Goal: Task Accomplishment & Management: Manage account settings

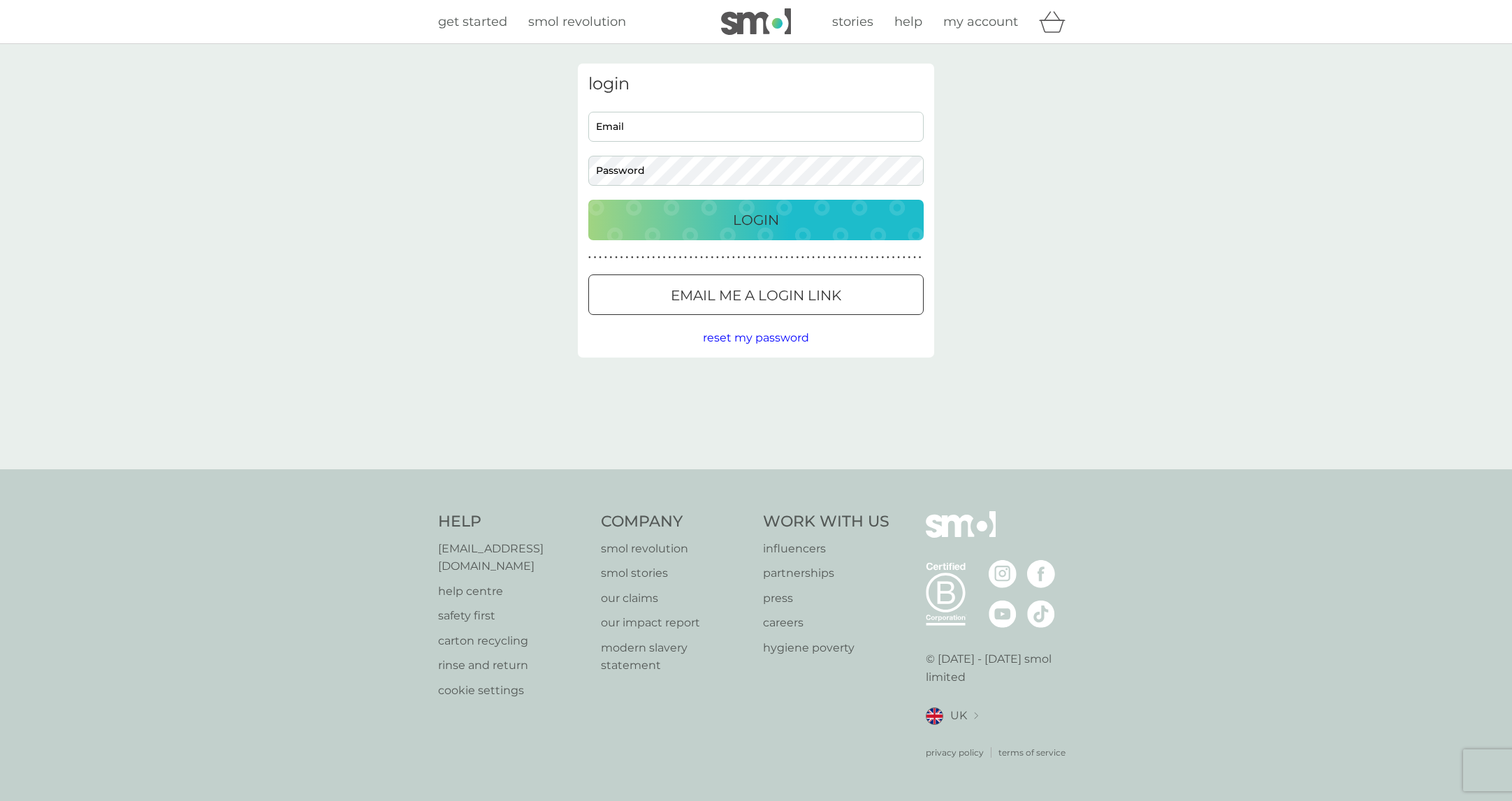
click at [735, 125] on input "Email" at bounding box center [756, 126] width 336 height 30
click at [588, 200] on button "Login" at bounding box center [756, 220] width 336 height 40
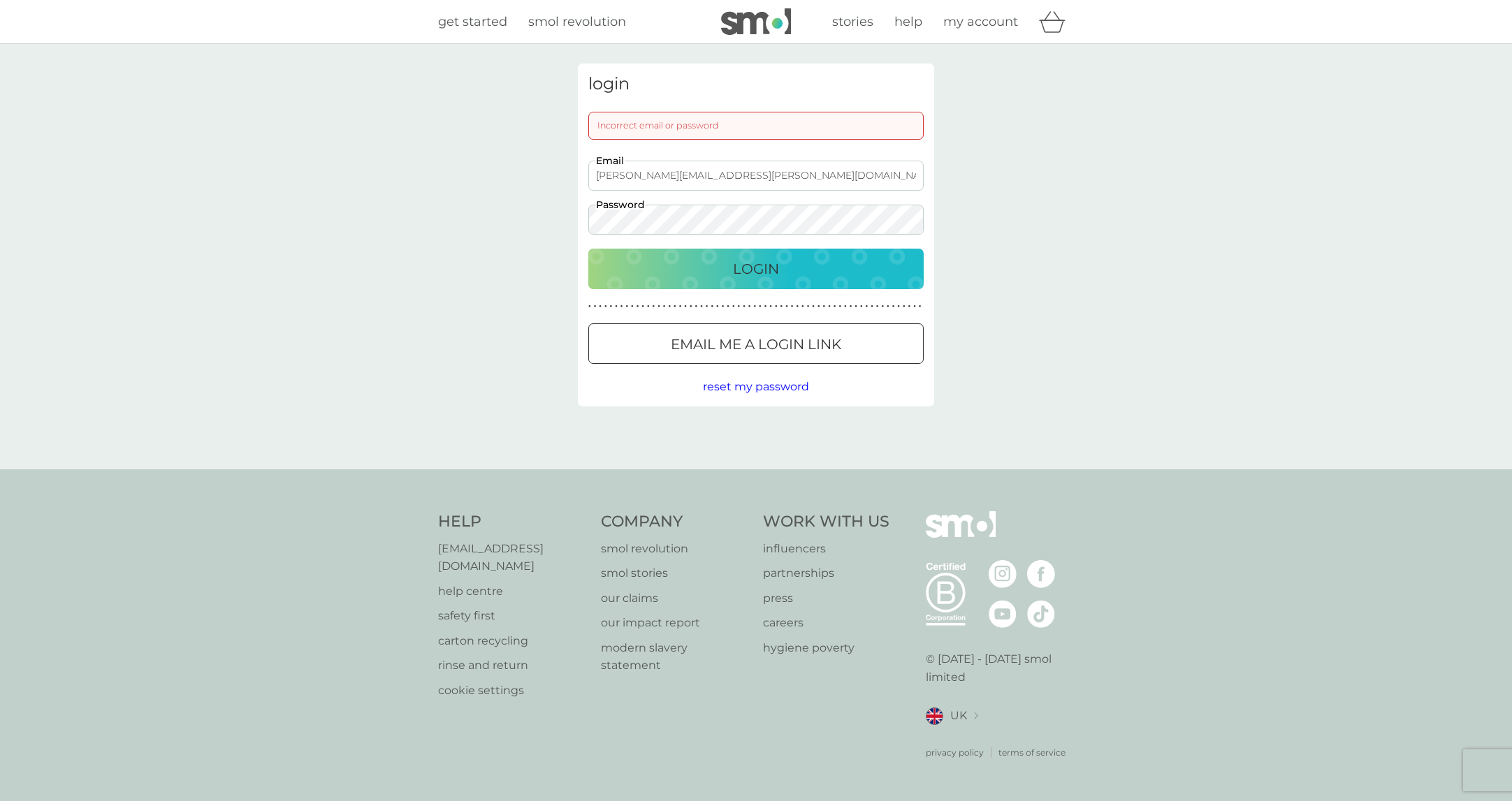
click at [709, 174] on input "alex.wilson@designbridge.com" at bounding box center [756, 175] width 336 height 30
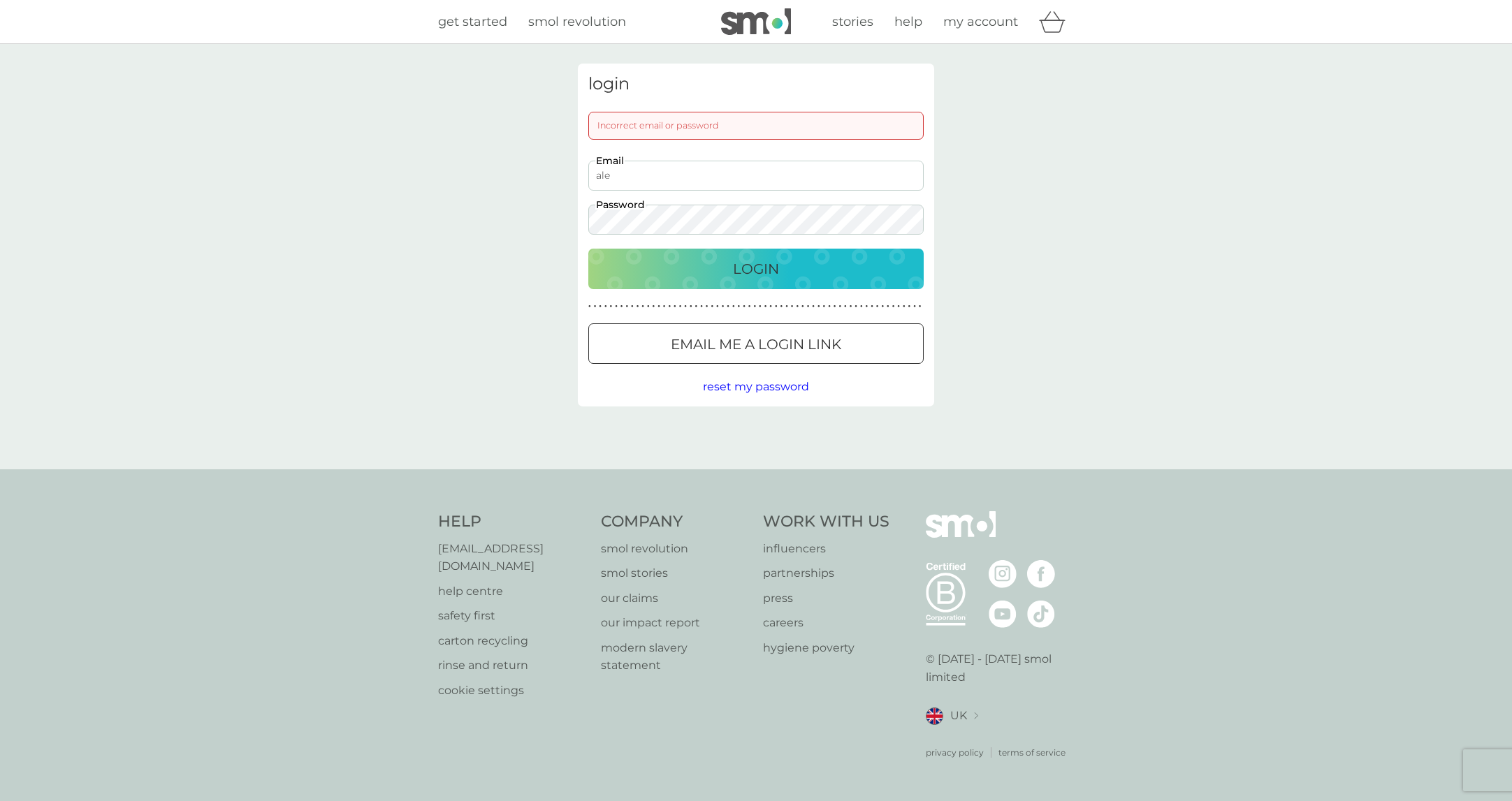
type input "alexewilson019@gmail.com"
click at [687, 275] on div "Login" at bounding box center [756, 269] width 308 height 22
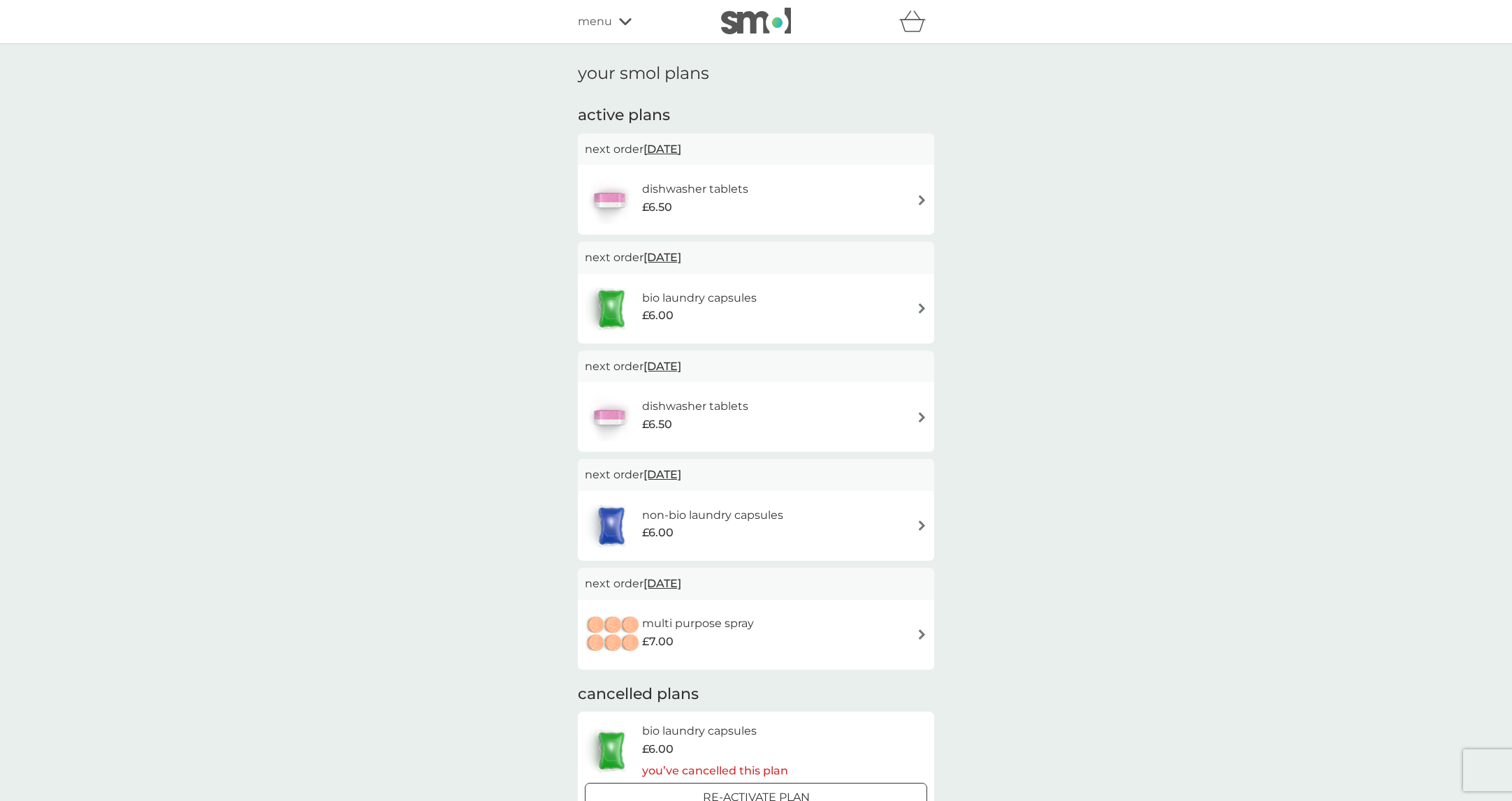
click at [608, 18] on span "menu" at bounding box center [595, 21] width 34 height 18
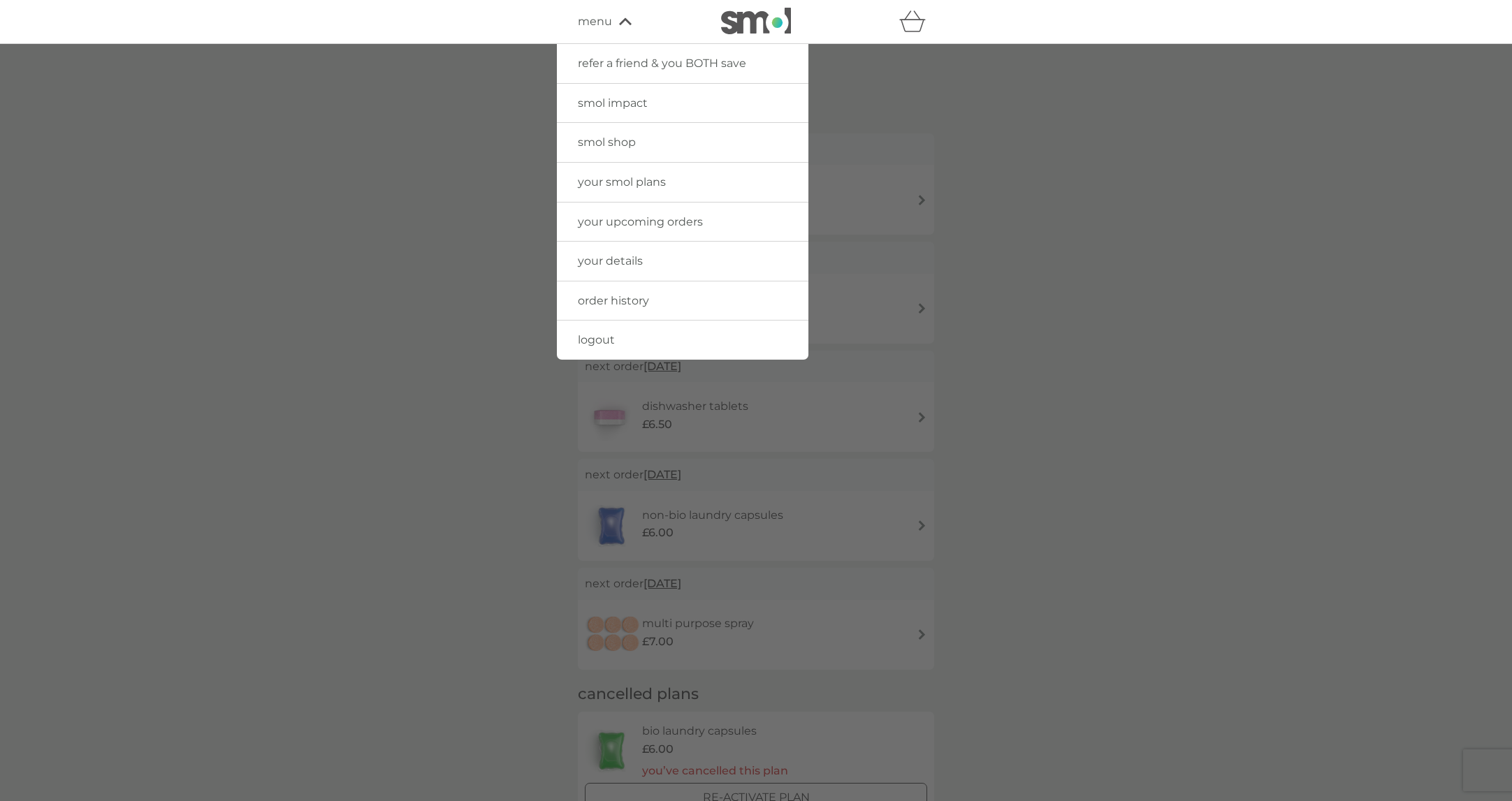
click at [614, 295] on span "order history" at bounding box center [614, 301] width 71 height 13
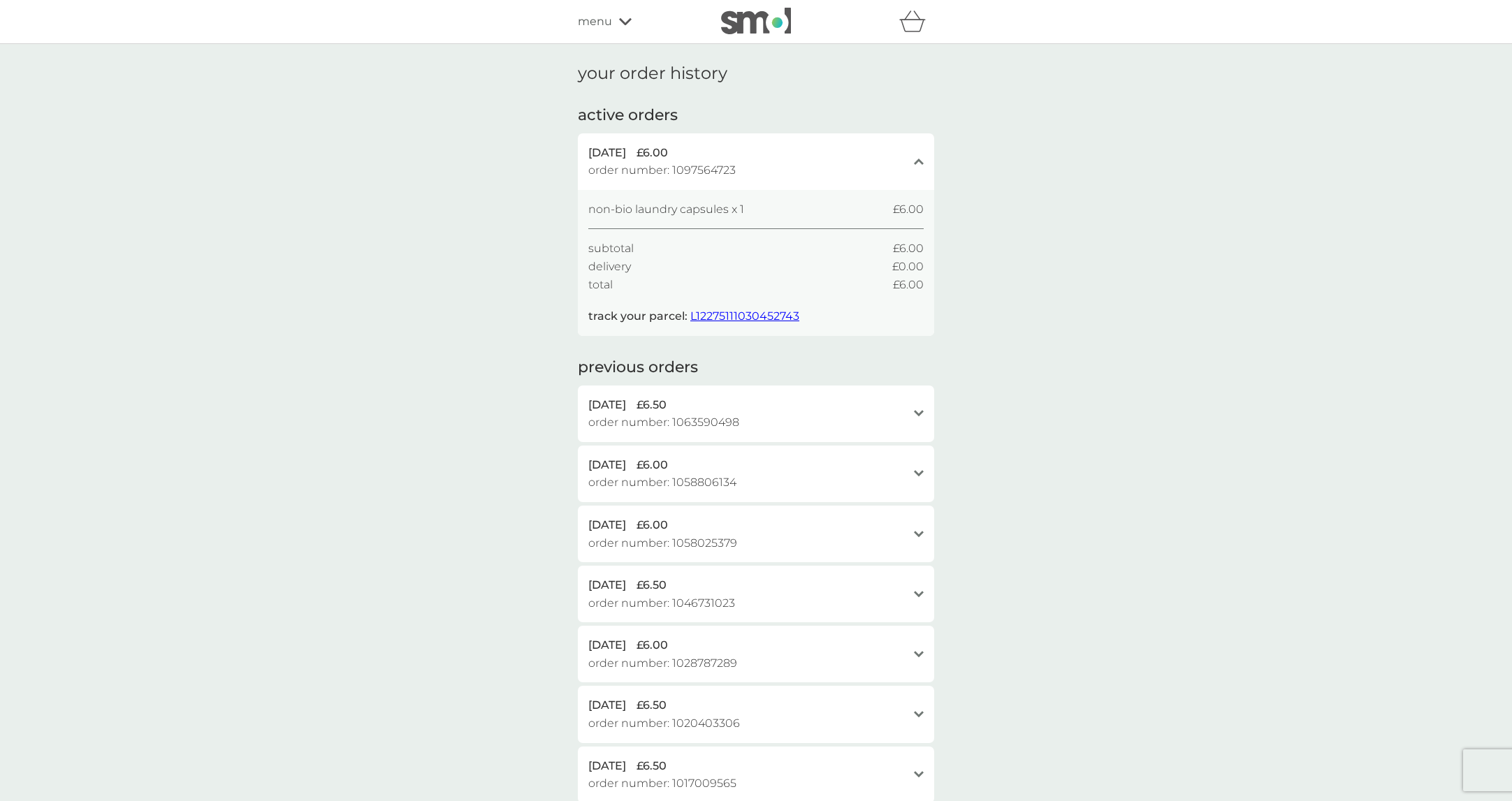
click at [601, 23] on span "menu" at bounding box center [595, 21] width 34 height 18
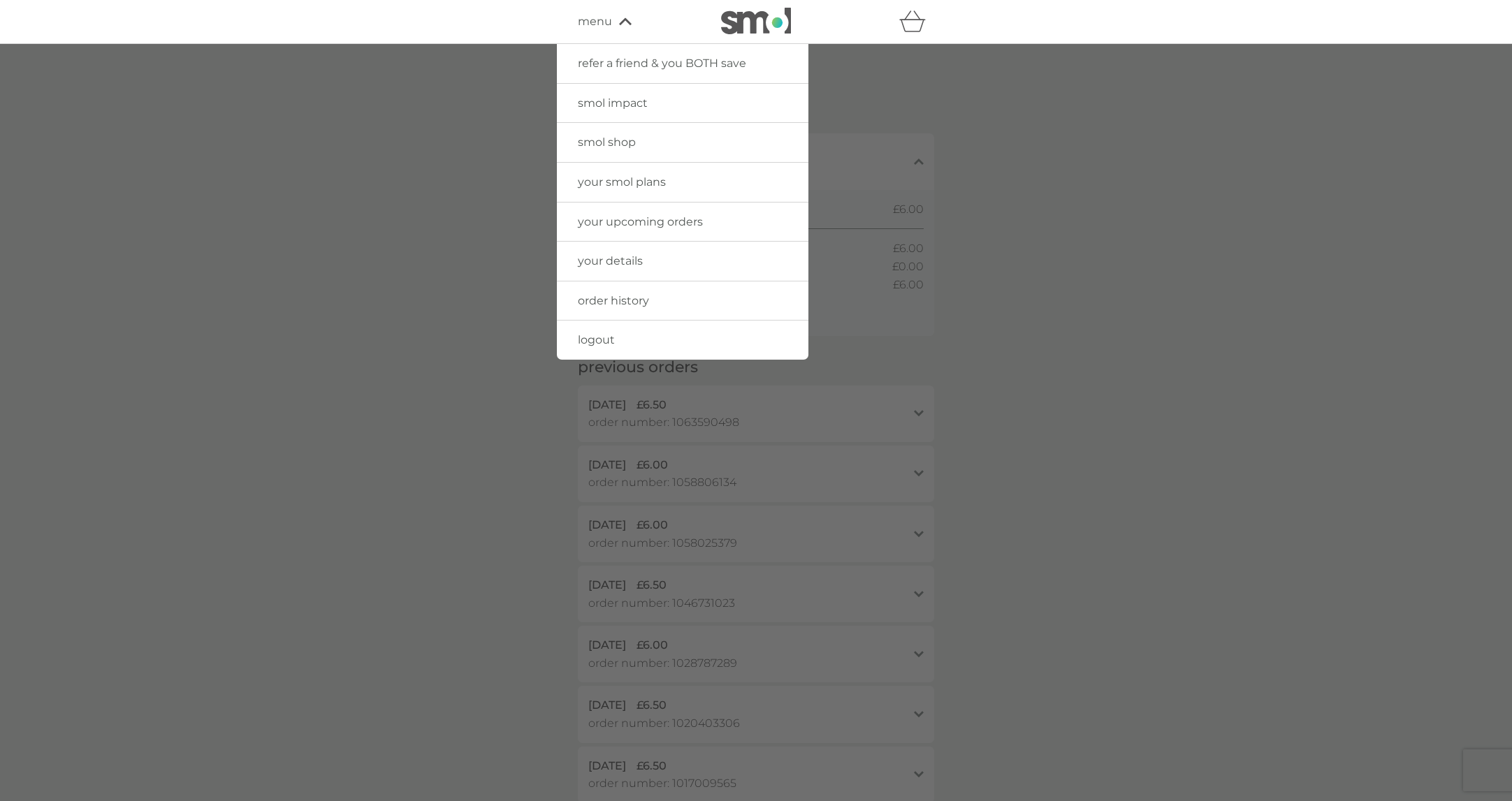
click at [645, 218] on span "your upcoming orders" at bounding box center [640, 222] width 125 height 13
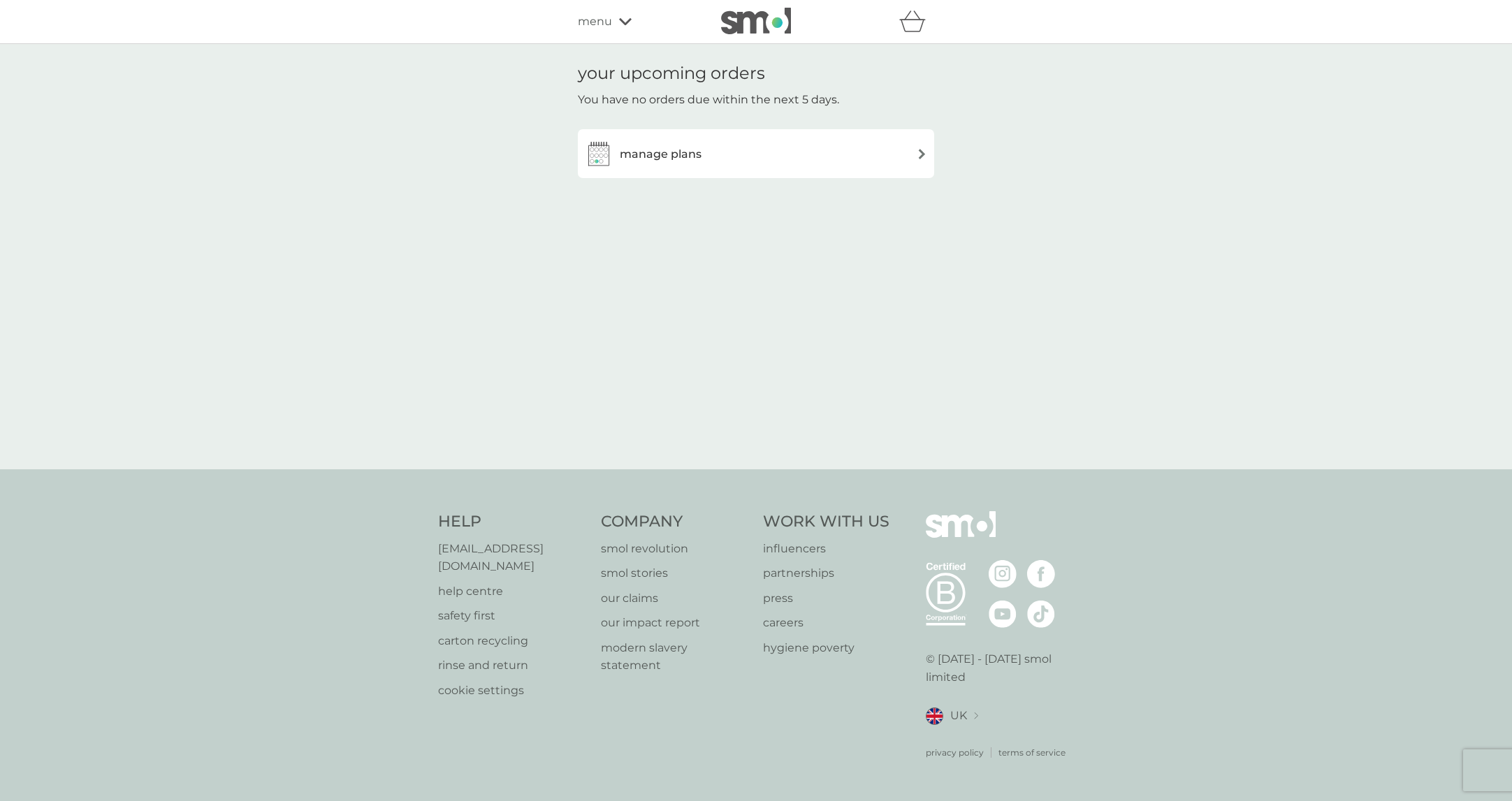
click at [644, 163] on h3 "manage plans" at bounding box center [660, 154] width 81 height 18
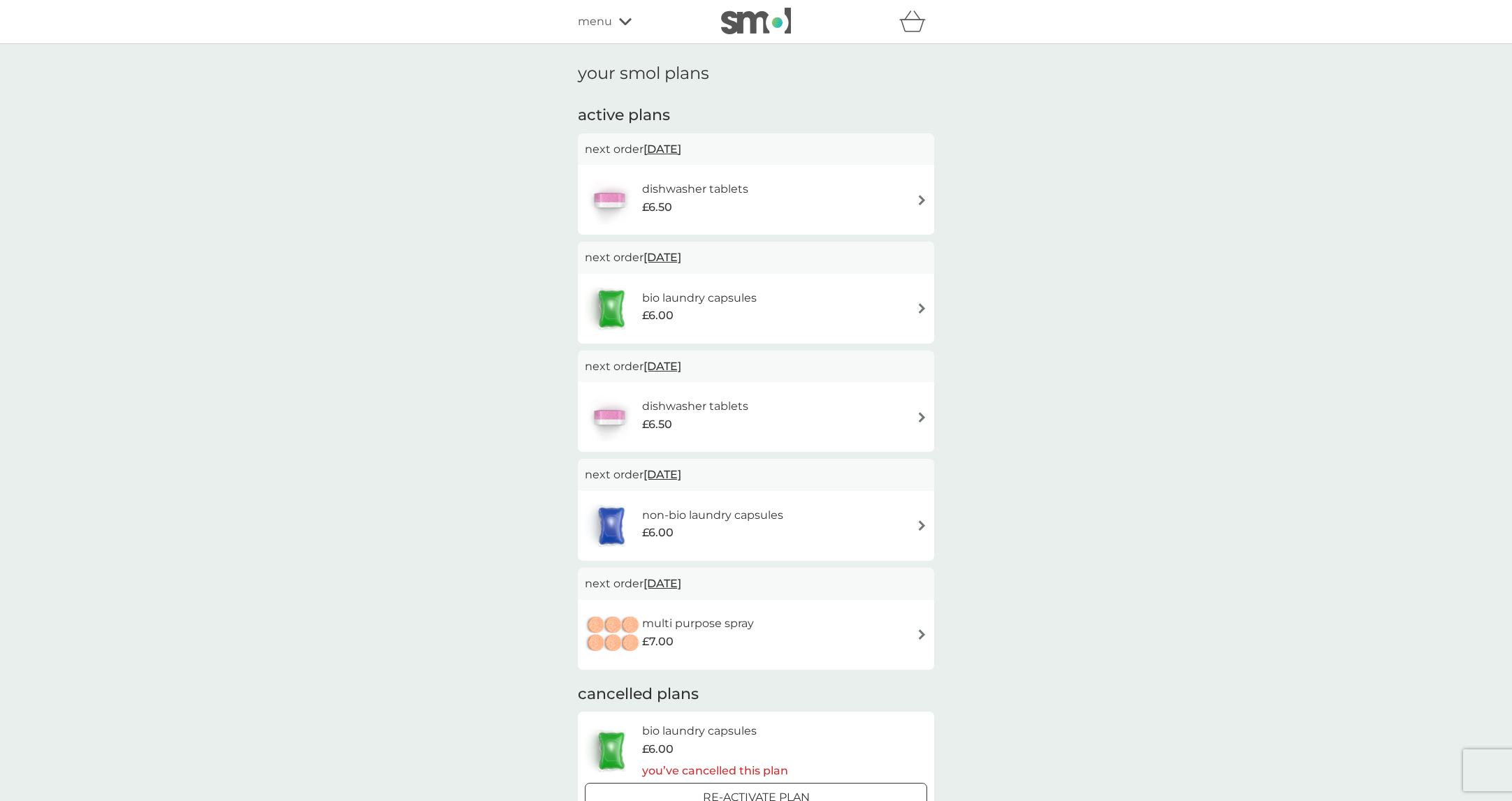
click at [655, 181] on h6 "dishwasher tablets" at bounding box center [695, 189] width 106 height 18
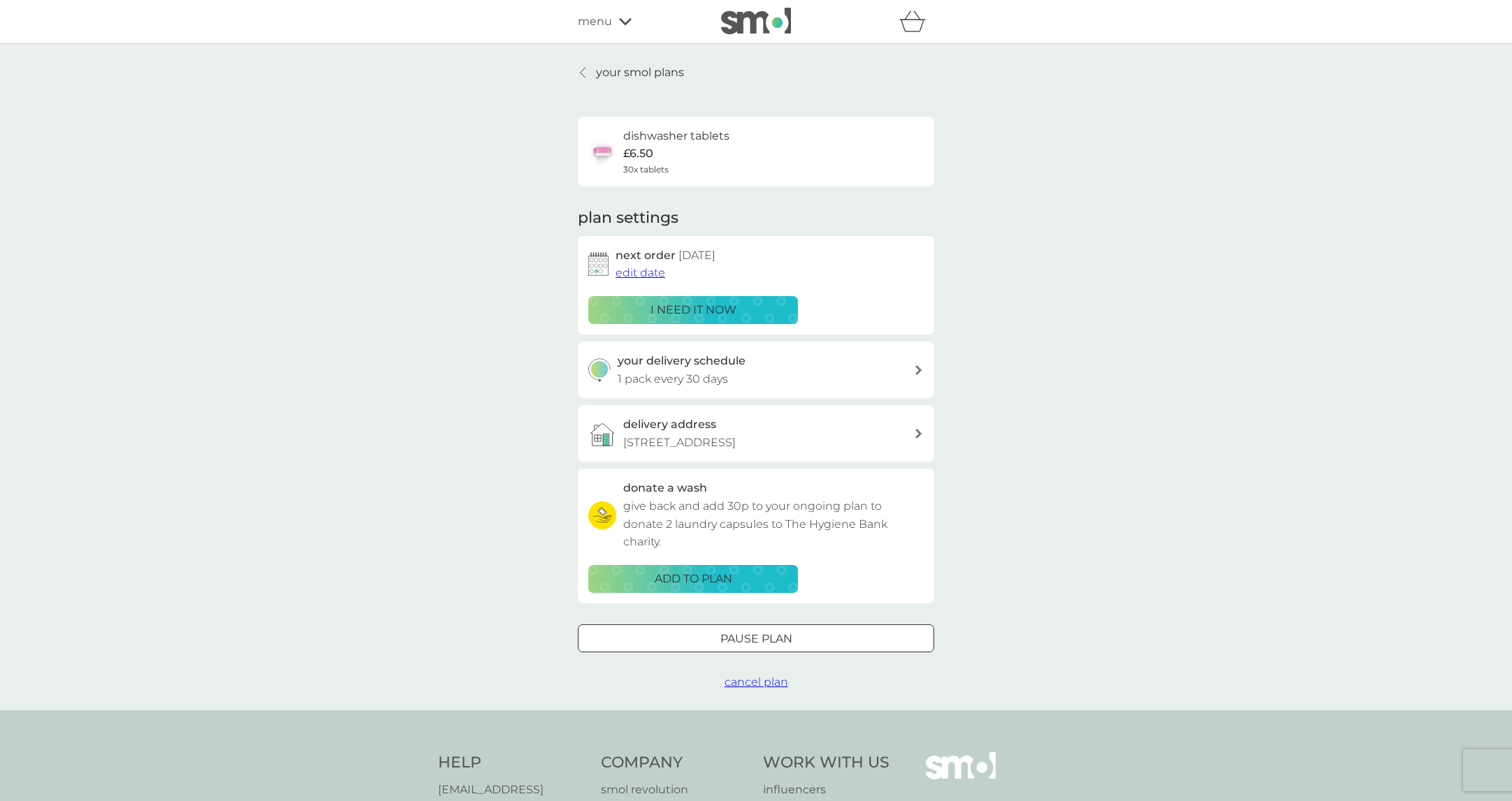
click at [639, 273] on span "edit date" at bounding box center [640, 272] width 50 height 13
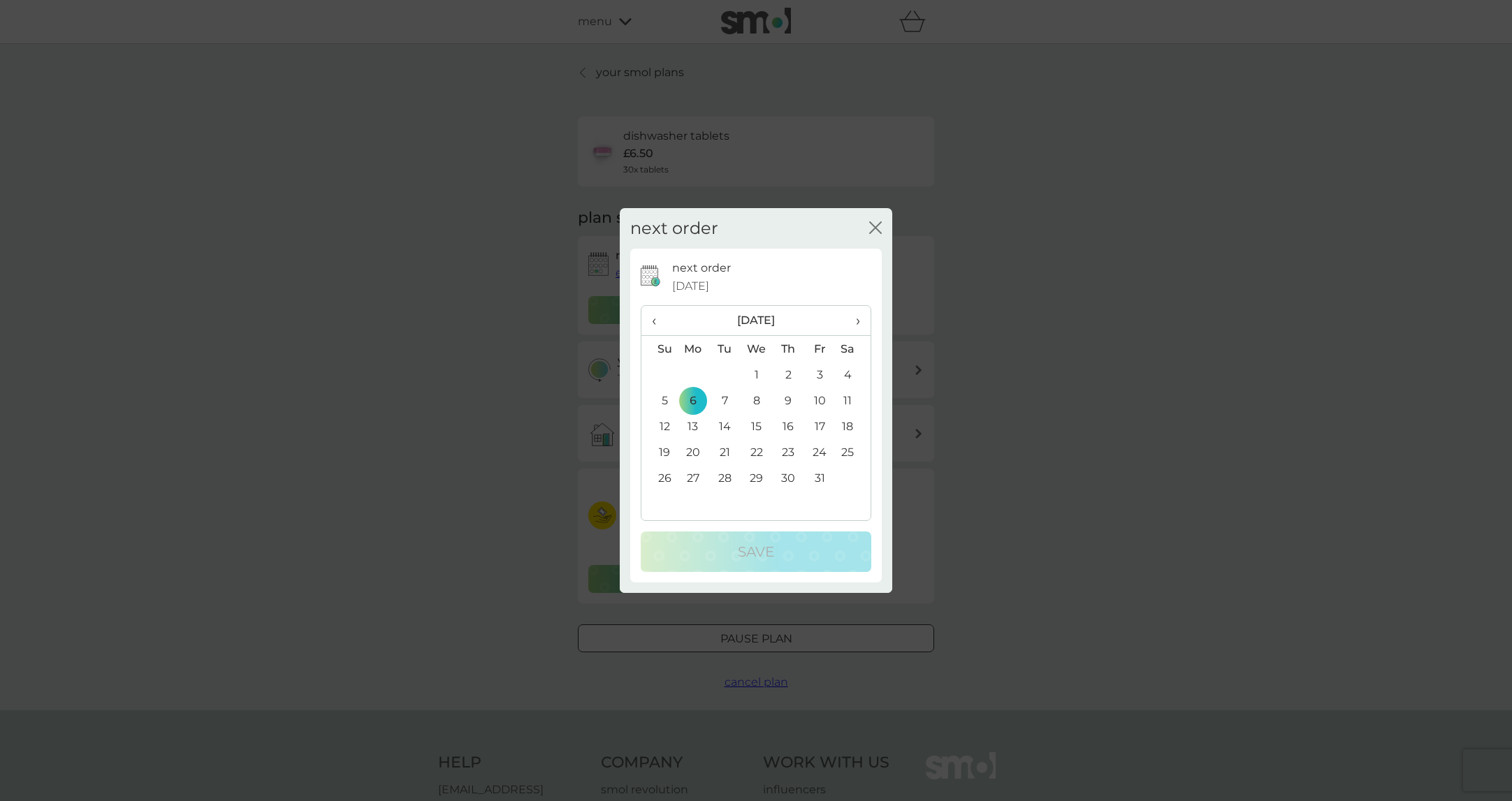
click at [873, 237] on div "close" at bounding box center [876, 229] width 12 height 20
click at [879, 222] on icon "close" at bounding box center [876, 228] width 12 height 12
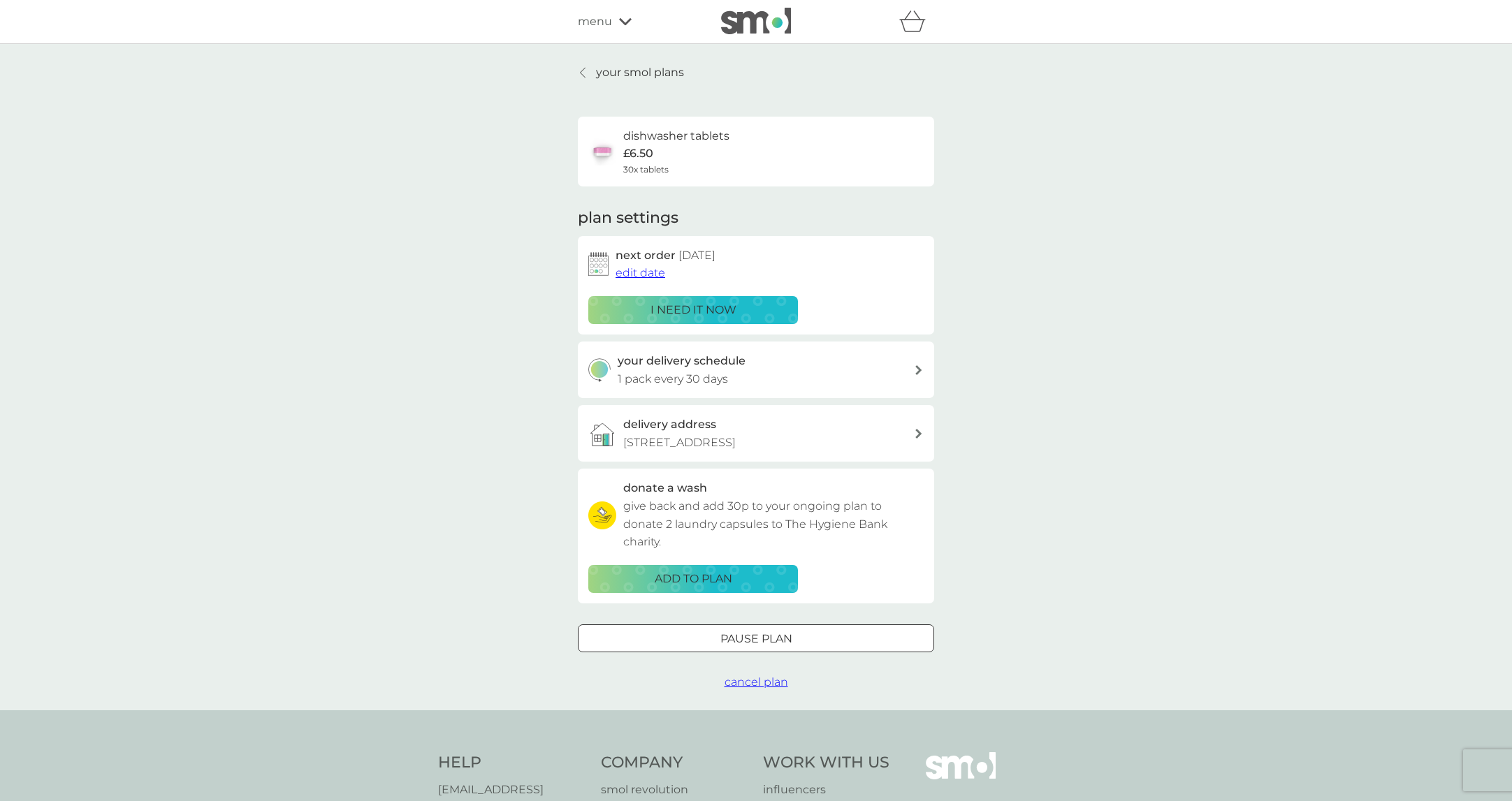
click at [584, 76] on icon at bounding box center [583, 72] width 5 height 10
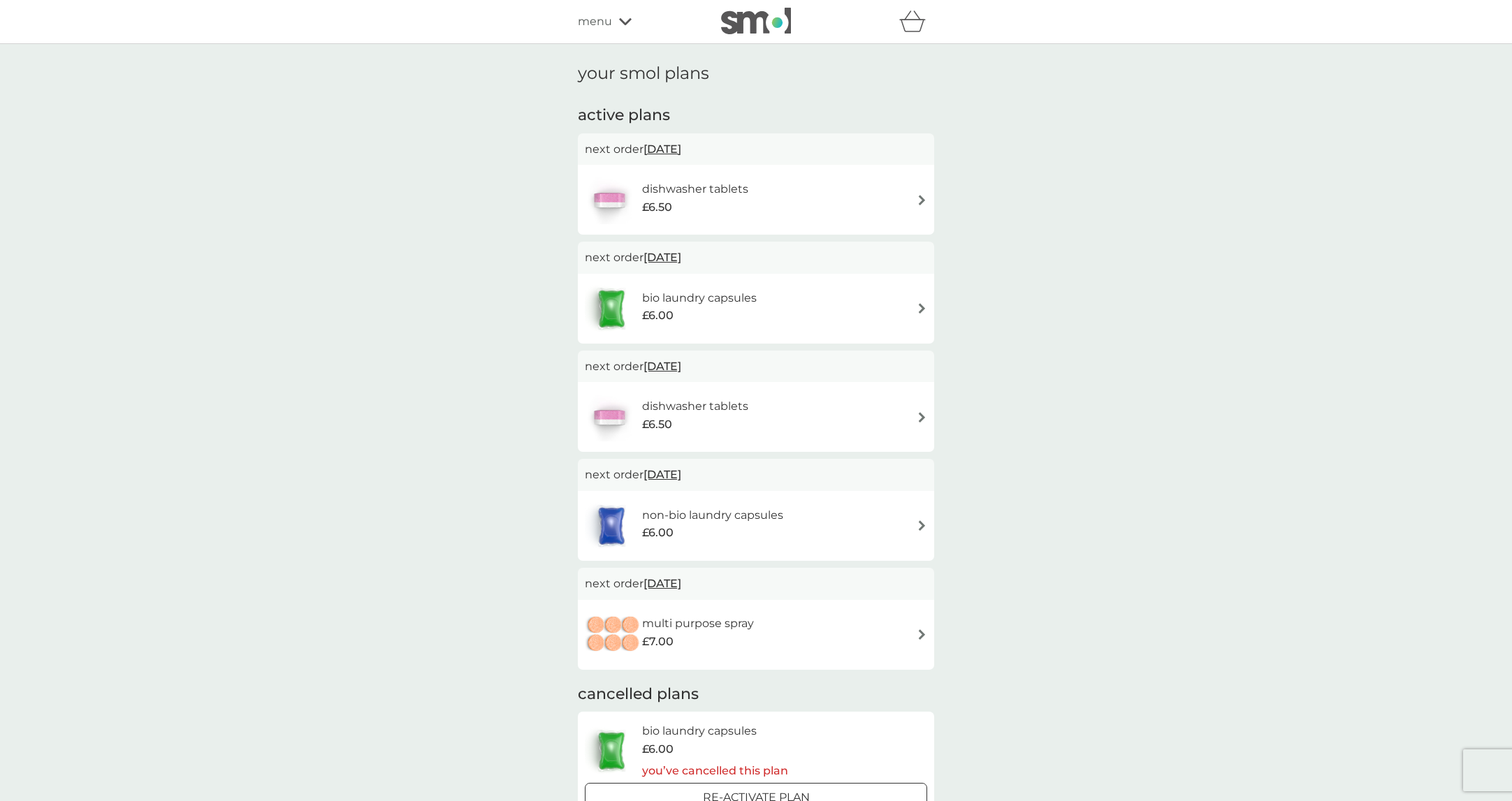
click at [723, 303] on h6 "bio laundry capsules" at bounding box center [700, 297] width 115 height 18
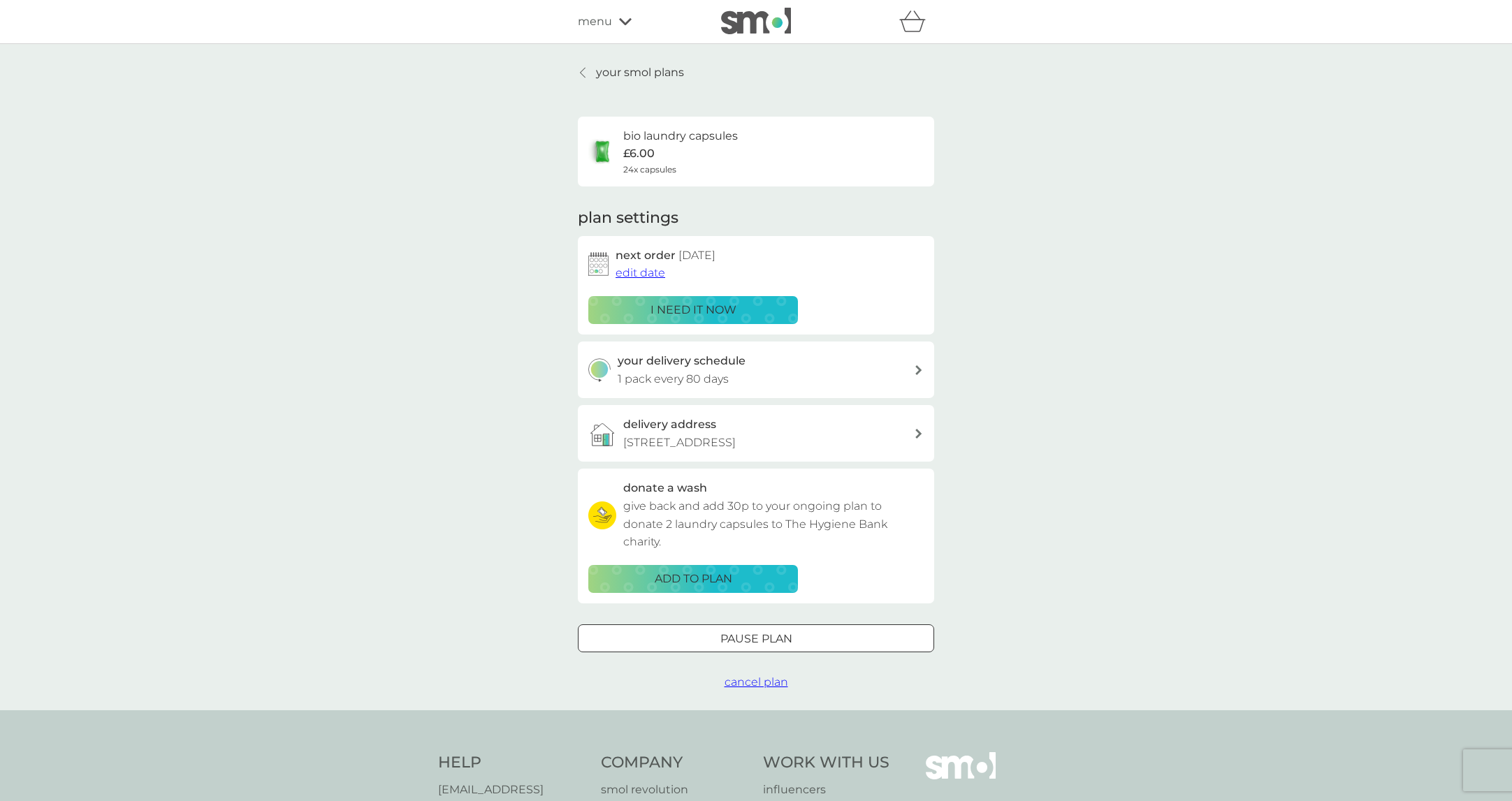
click at [632, 272] on span "edit date" at bounding box center [640, 272] width 50 height 13
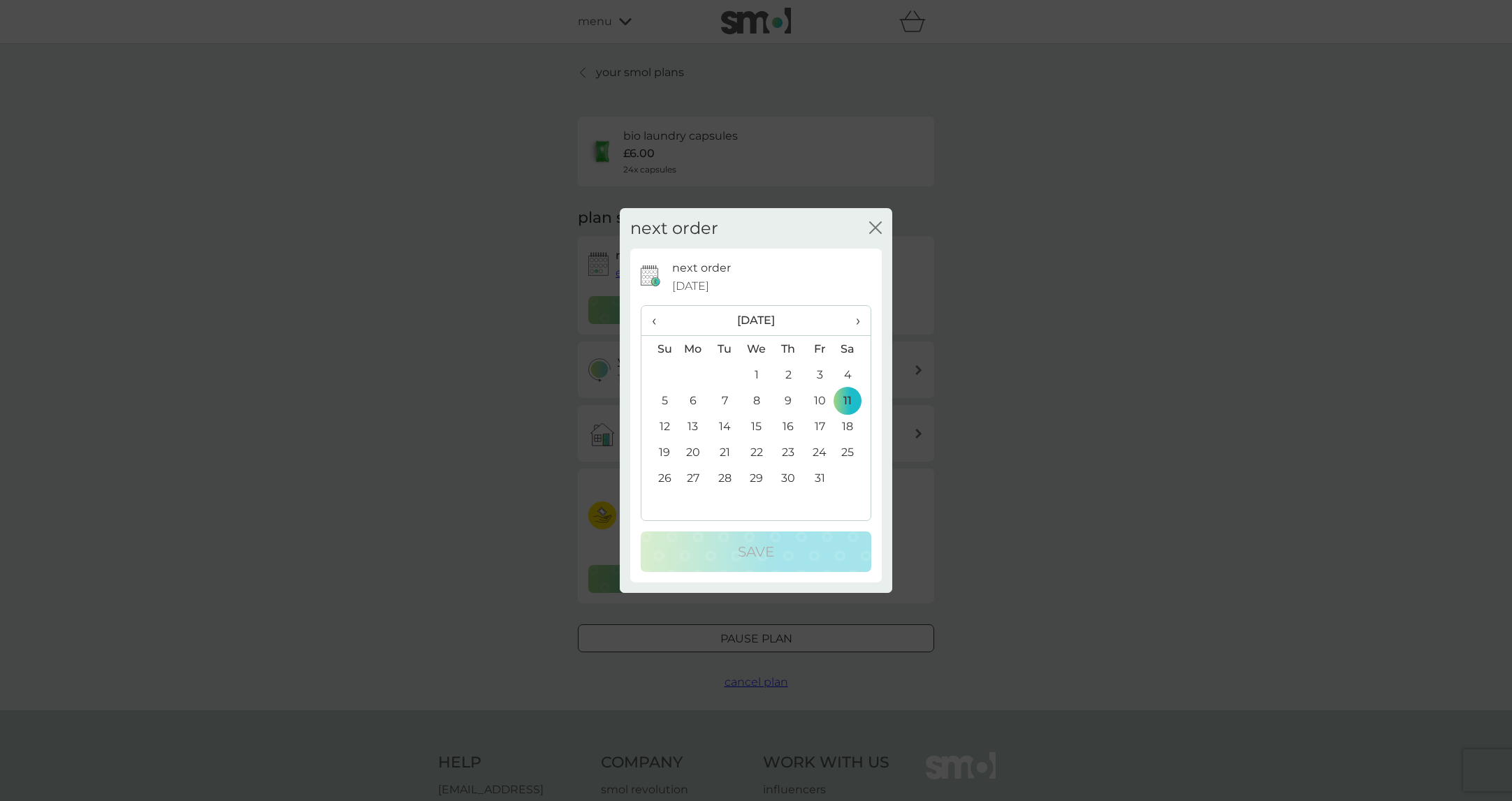
click at [656, 317] on span "‹" at bounding box center [659, 321] width 15 height 29
click at [724, 399] on td "9" at bounding box center [725, 400] width 32 height 26
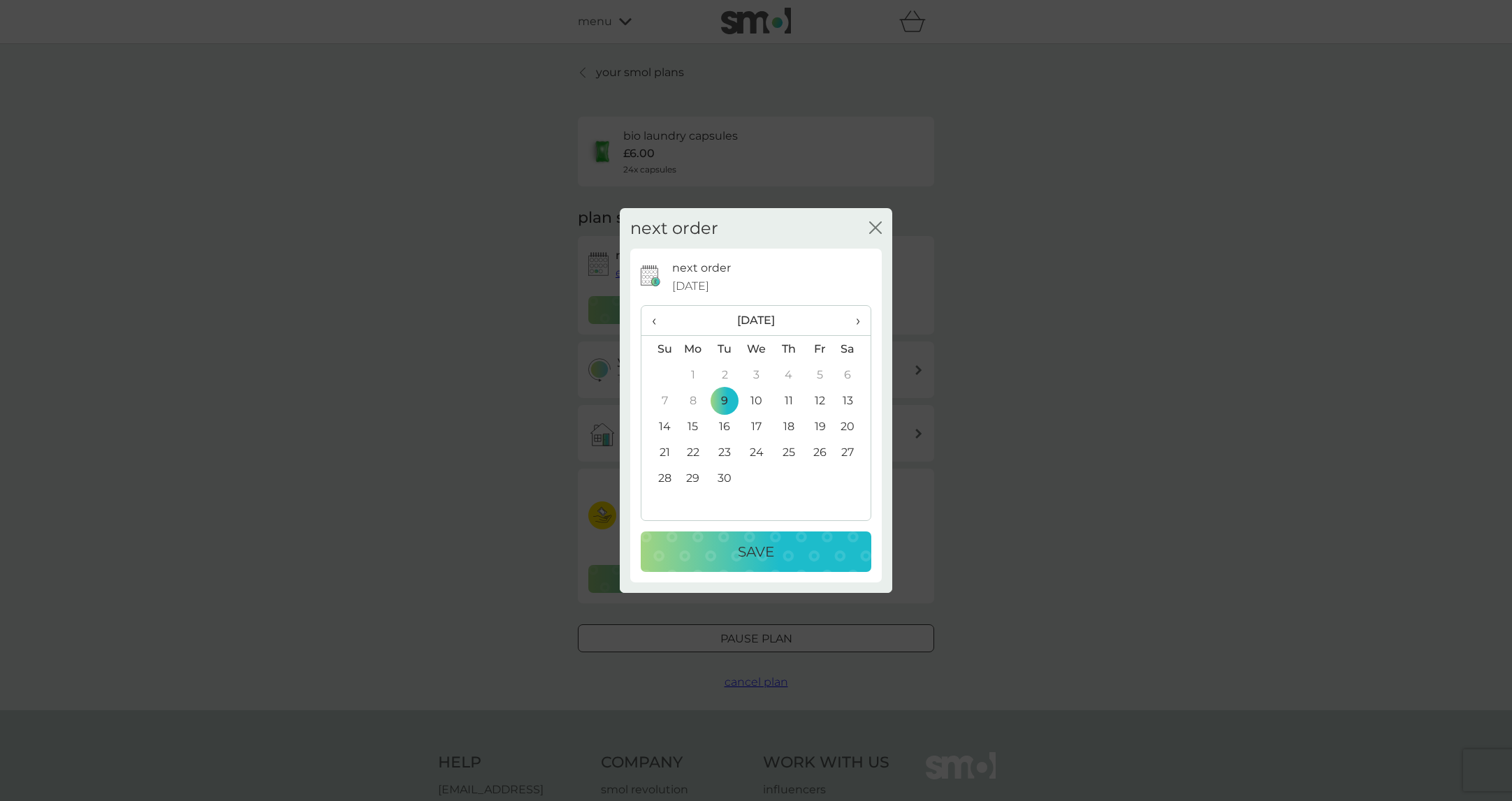
click at [749, 541] on p "Save" at bounding box center [756, 552] width 36 height 22
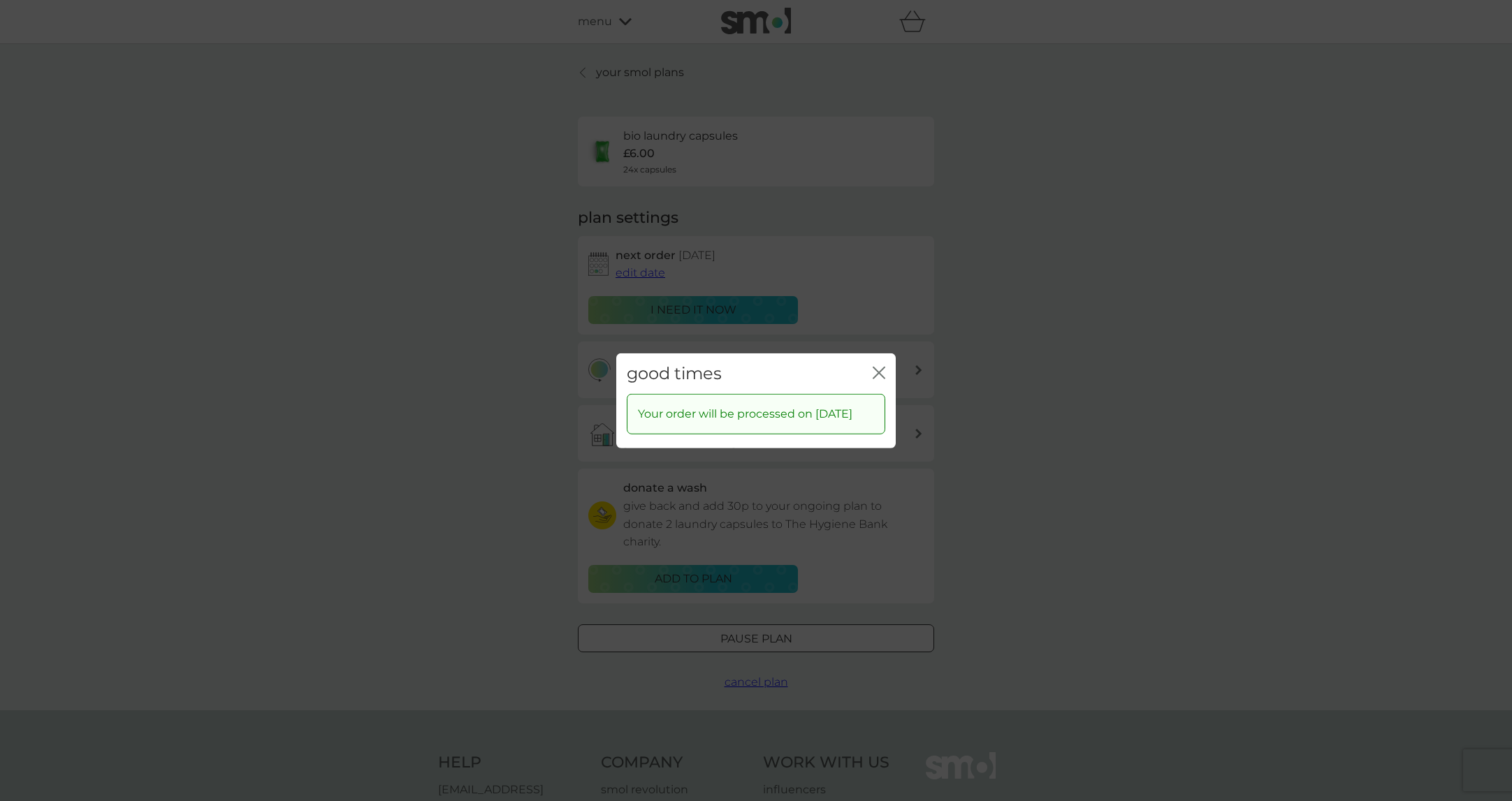
click at [881, 366] on icon "close" at bounding box center [879, 372] width 12 height 12
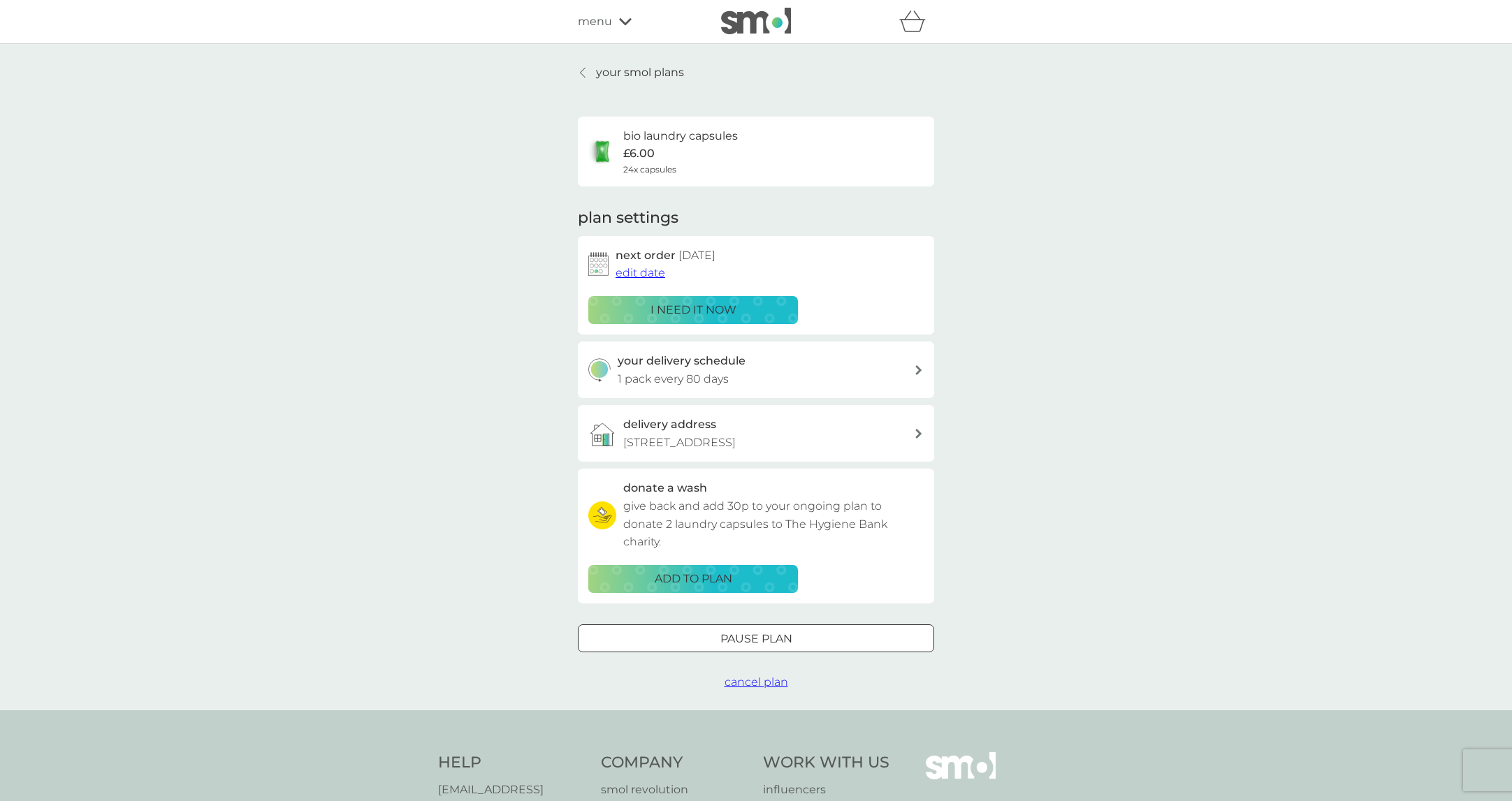
click at [596, 72] on p "your smol plans" at bounding box center [640, 72] width 88 height 18
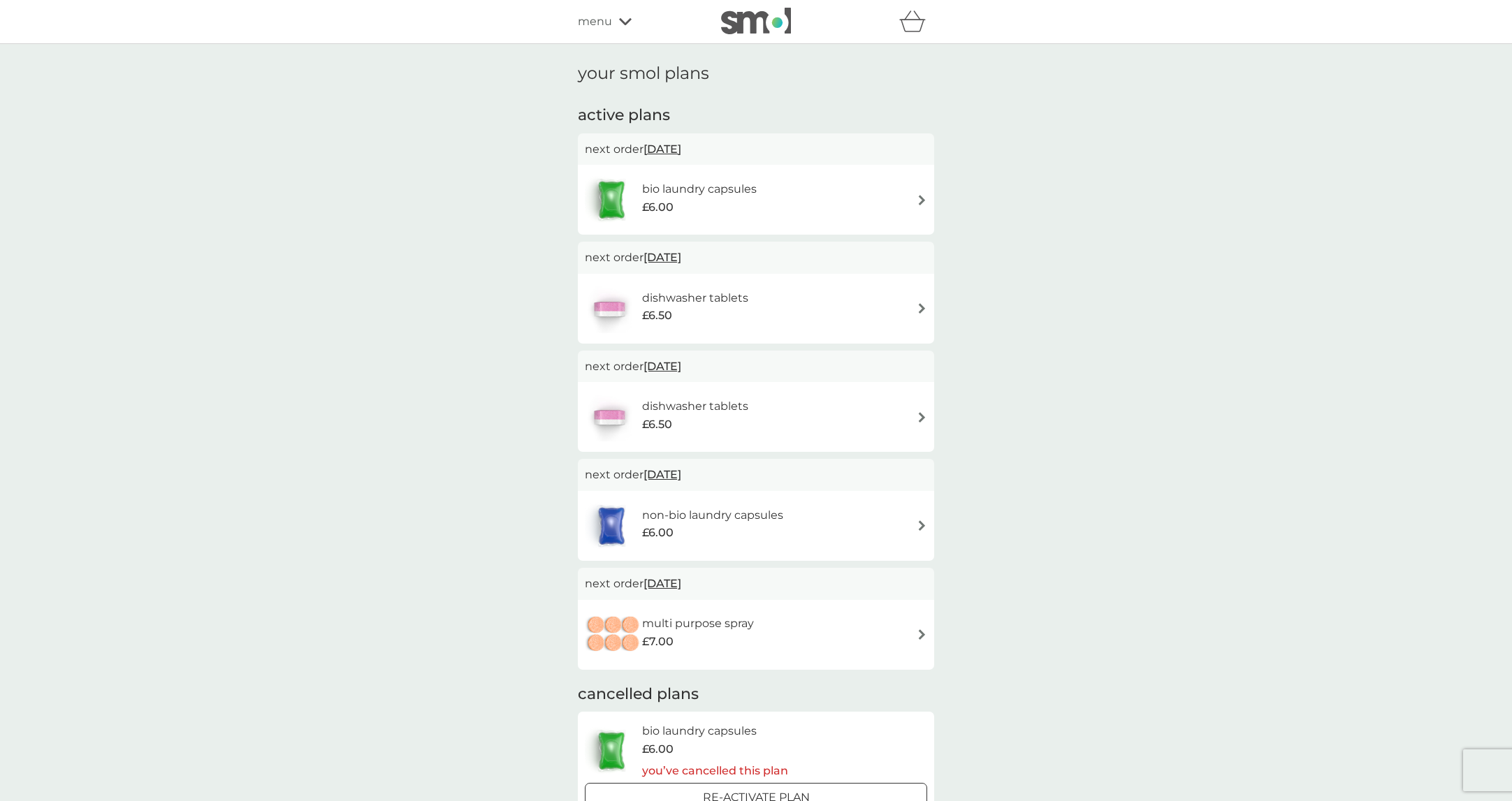
click at [692, 415] on h6 "dishwasher tablets" at bounding box center [695, 406] width 106 height 18
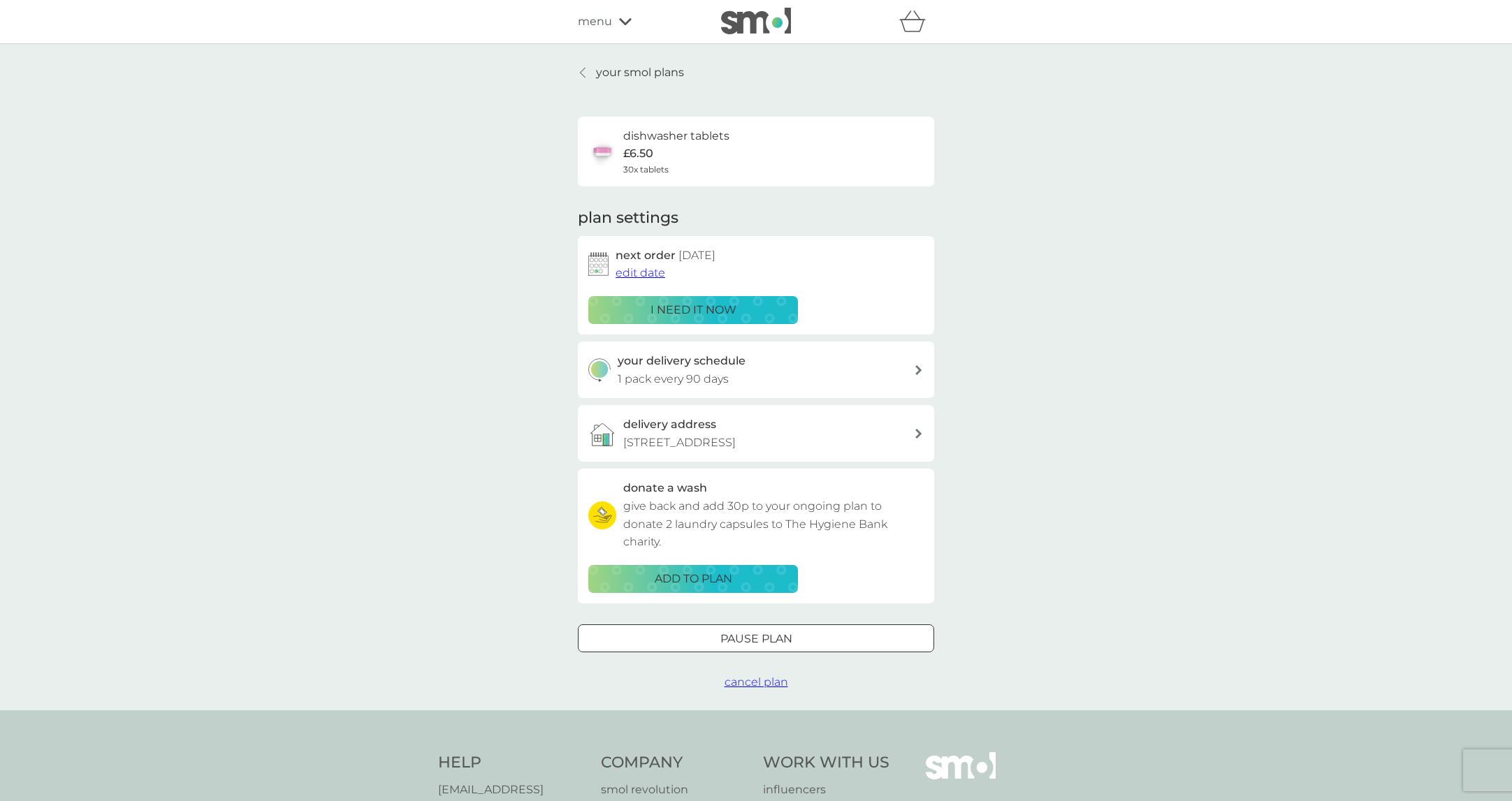
click at [635, 271] on span "edit date" at bounding box center [640, 272] width 50 height 13
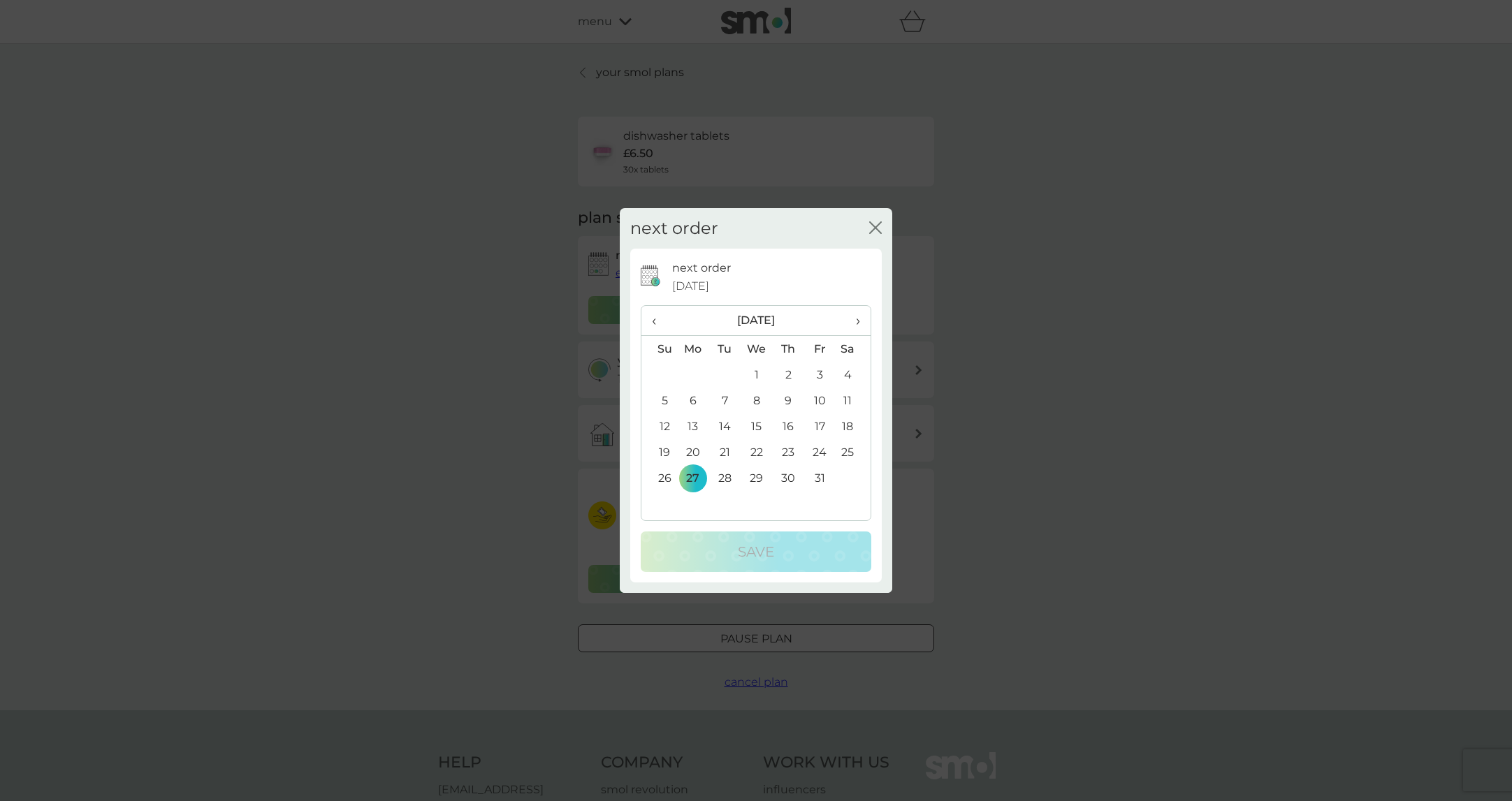
click at [656, 318] on span "‹" at bounding box center [659, 321] width 15 height 29
click at [722, 394] on td "9" at bounding box center [725, 400] width 32 height 26
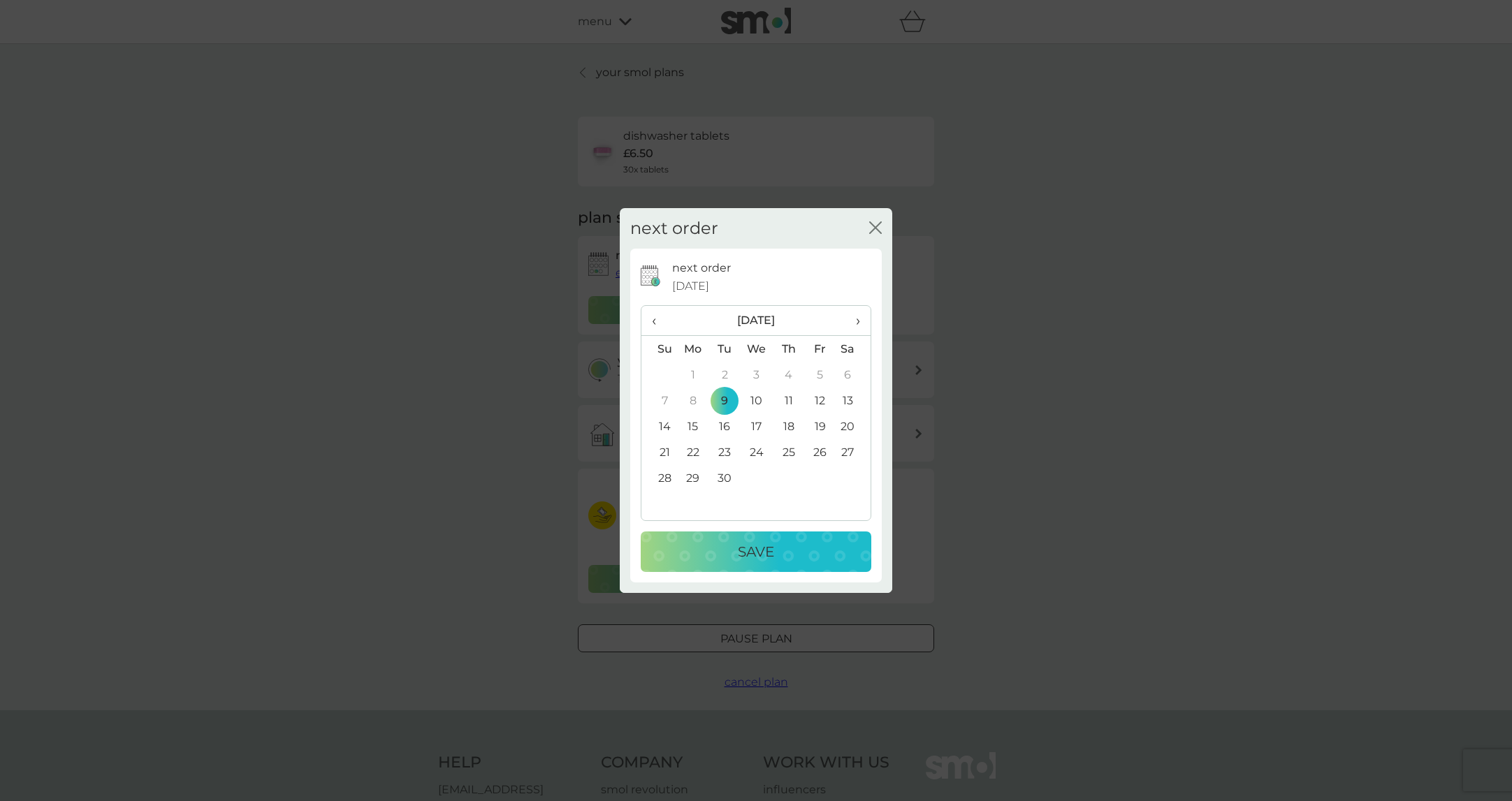
click at [741, 533] on button "Save" at bounding box center [756, 552] width 231 height 40
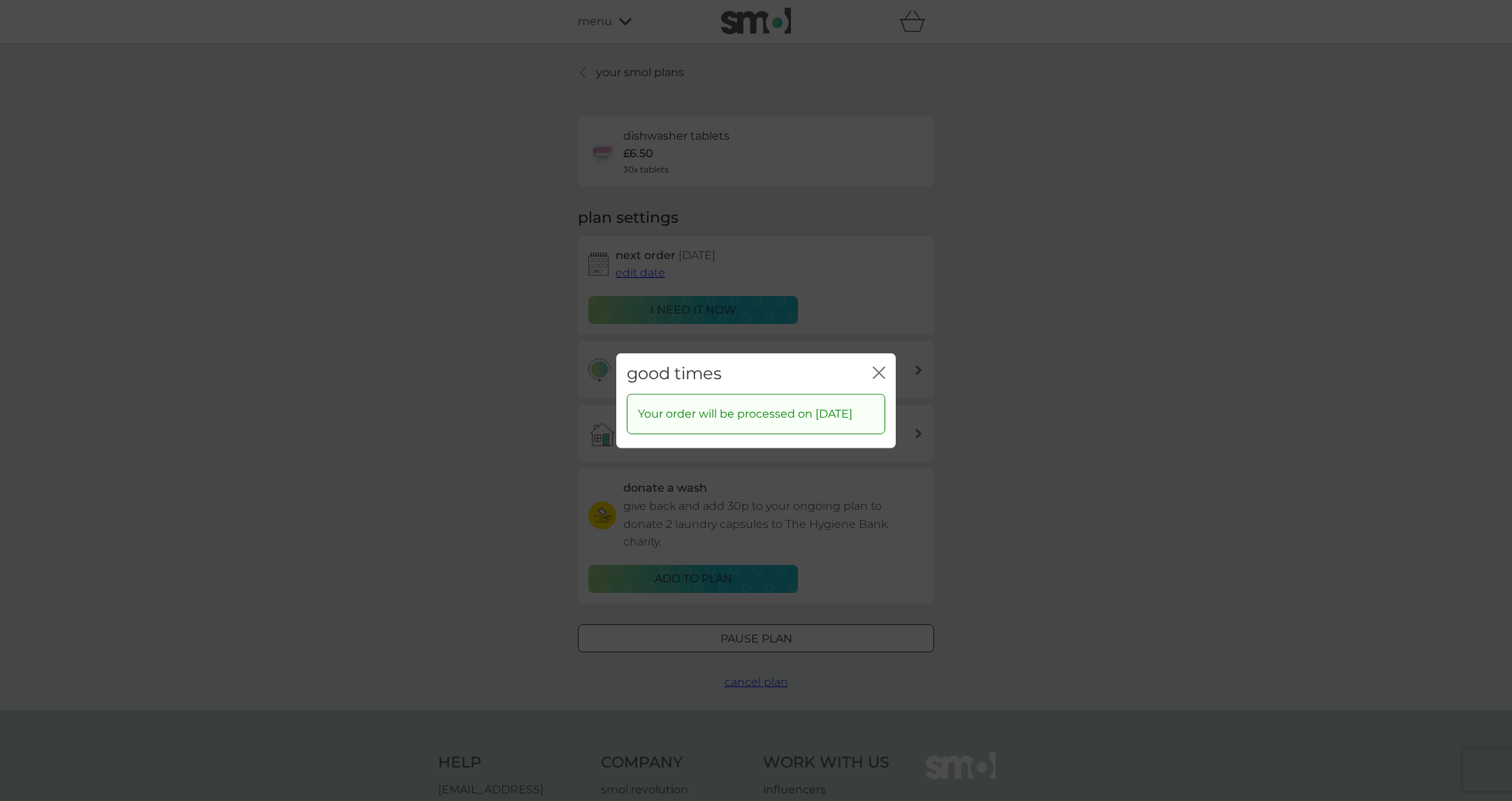
click at [878, 366] on icon "close" at bounding box center [879, 372] width 12 height 12
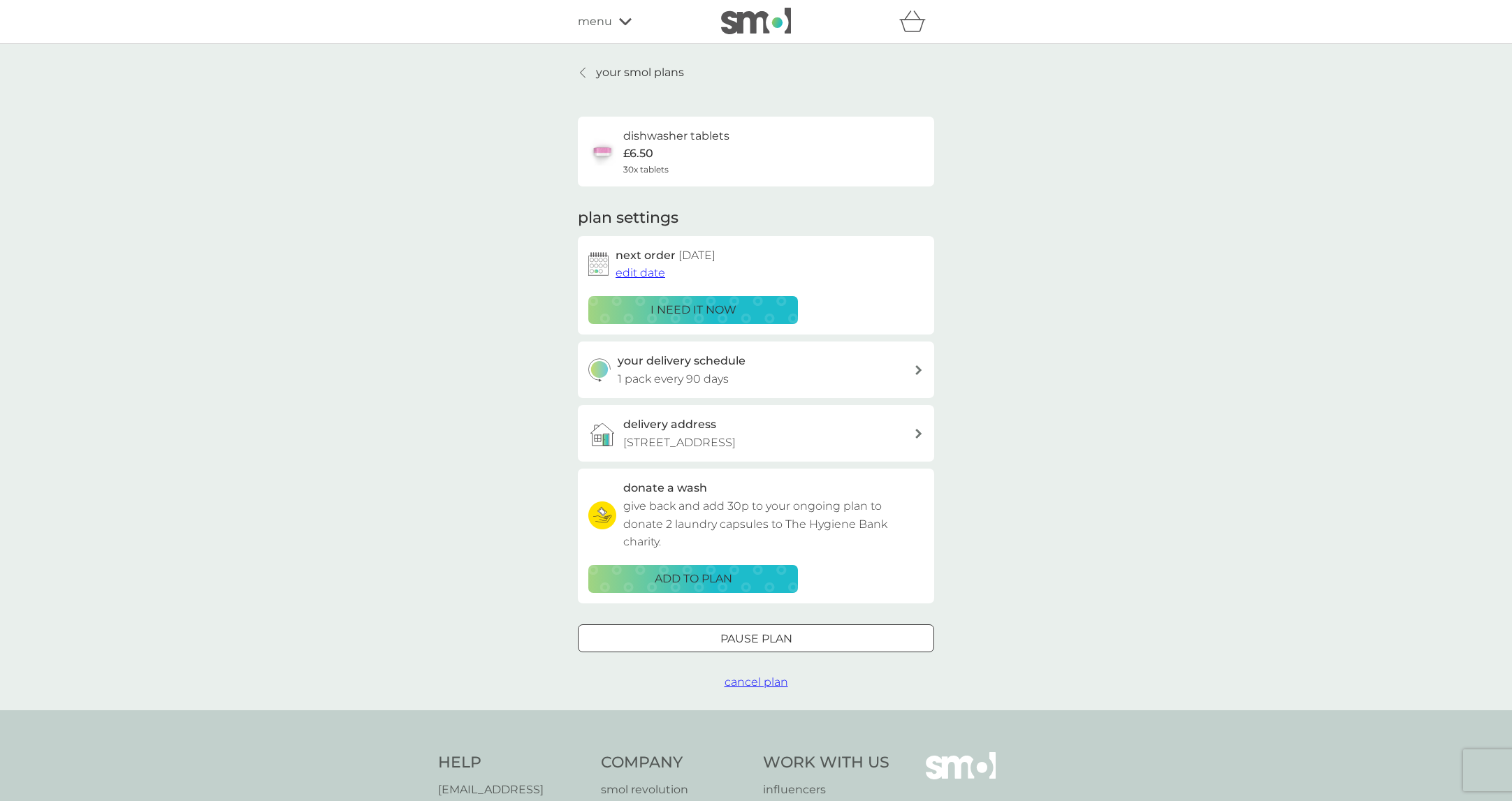
click at [852, 364] on div "your delivery schedule 1 pack every 90 days" at bounding box center [766, 370] width 297 height 36
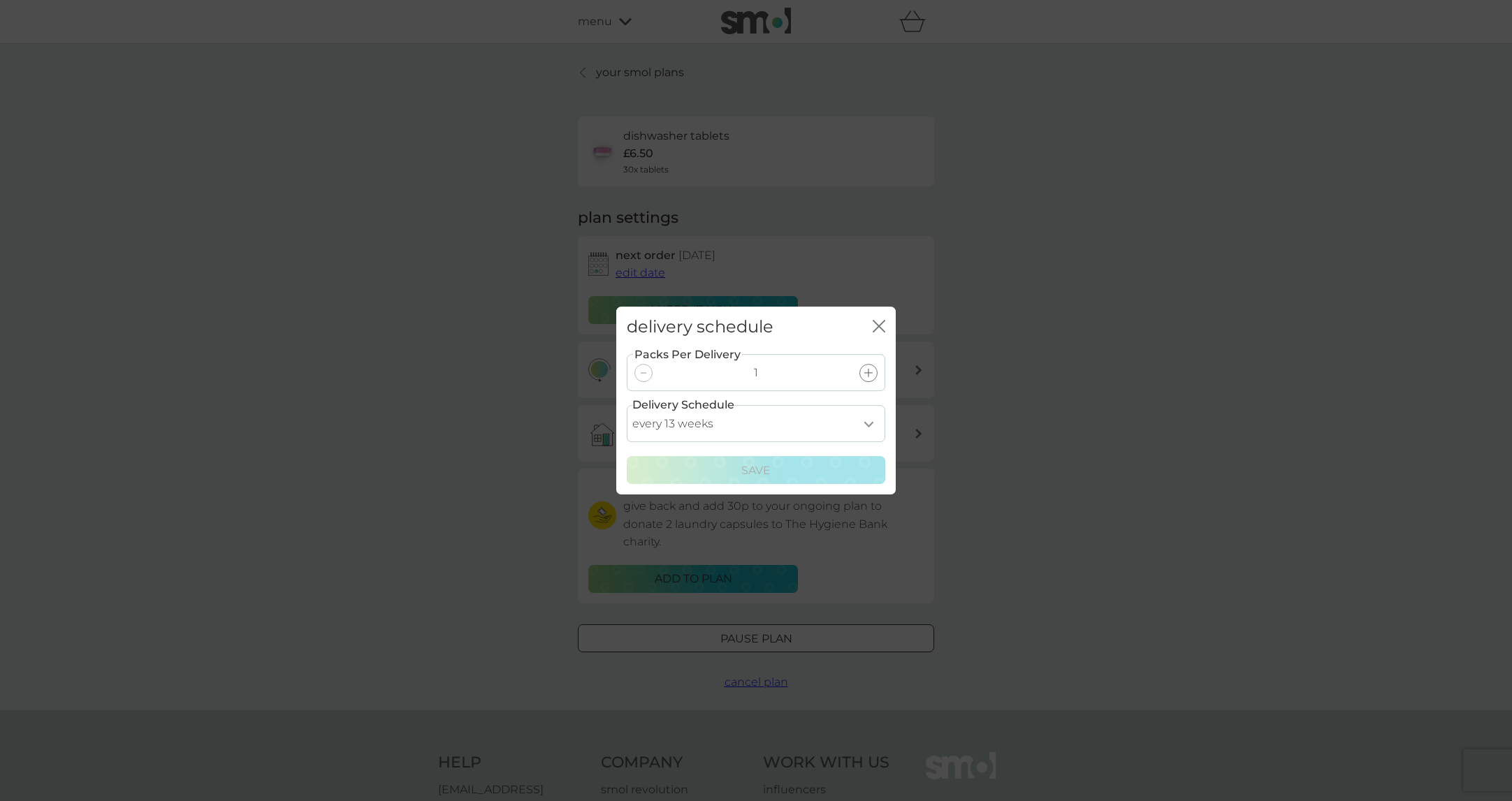
click at [829, 417] on select "every 1 week every 2 weeks every 3 weeks every 4 weeks every 5 weeks every 6 we…" at bounding box center [756, 424] width 259 height 37
select select "35"
click at [627, 405] on select "every 1 week every 2 weeks every 3 weeks every 4 weeks every 5 weeks every 6 we…" at bounding box center [756, 424] width 259 height 37
click at [759, 471] on p "Save" at bounding box center [756, 470] width 29 height 18
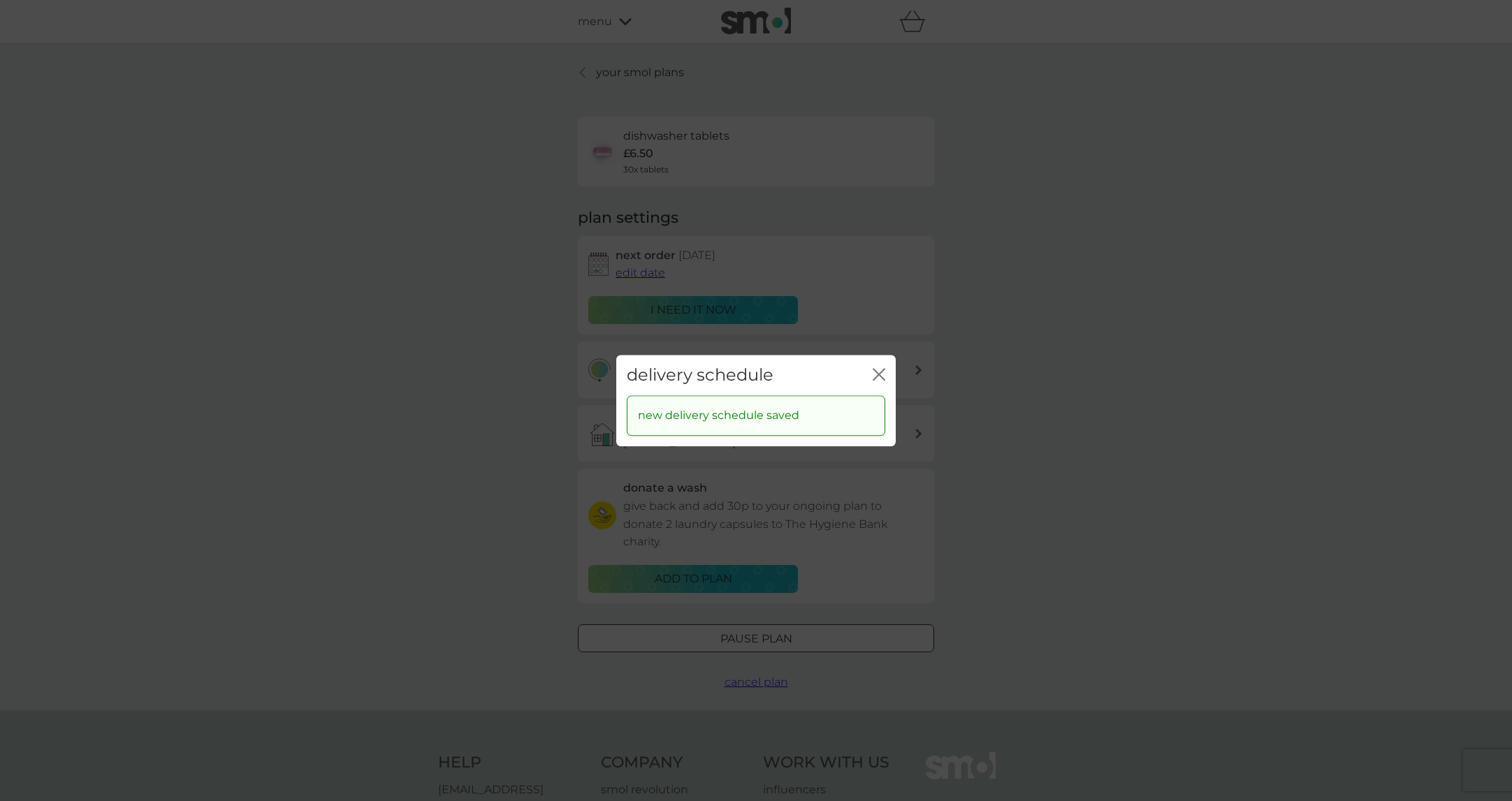
click at [875, 373] on icon "close" at bounding box center [879, 374] width 12 height 12
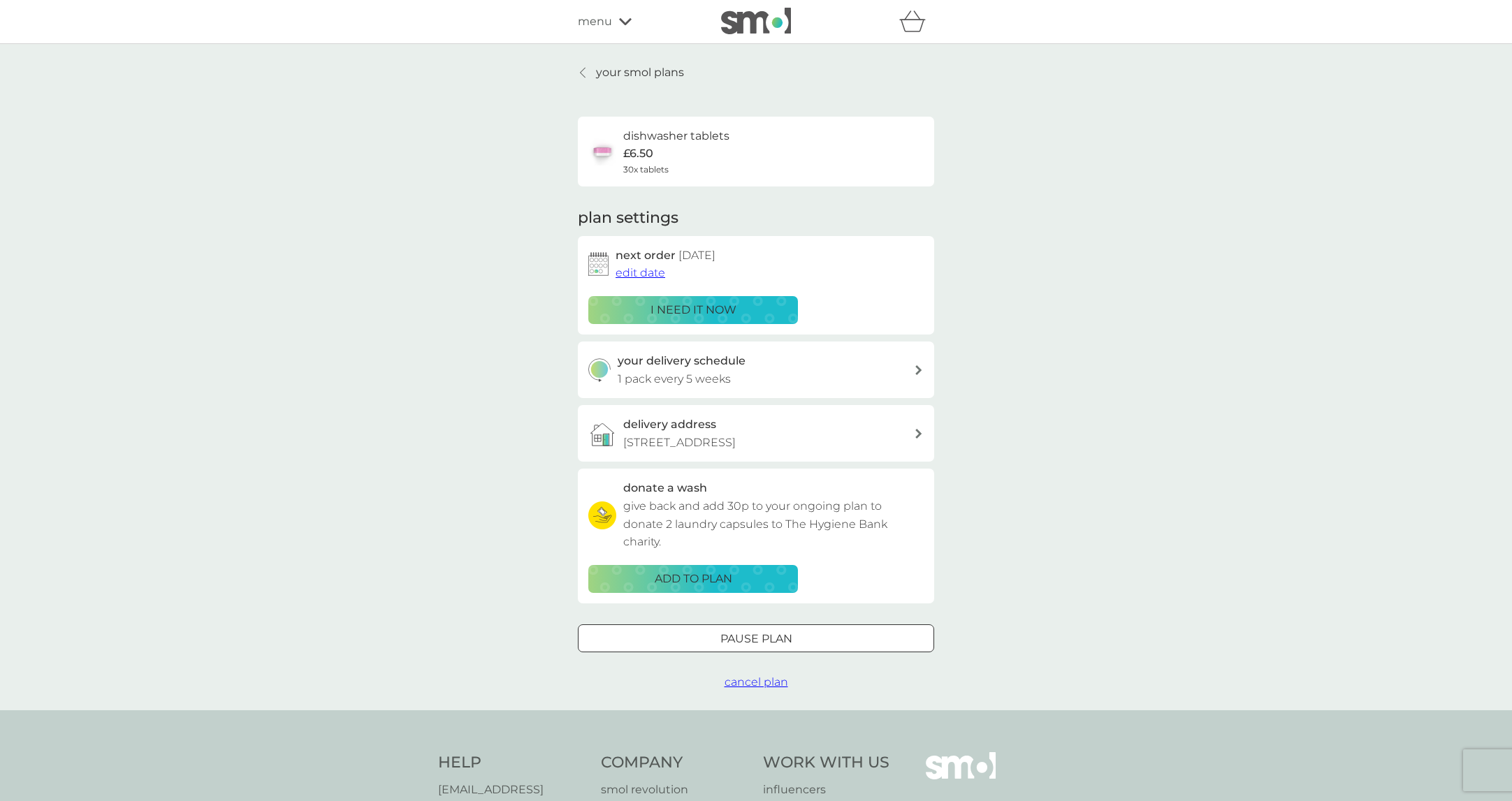
click at [579, 62] on div "your smol plans dishwasher tablets £6.50 30x tablets plan settings next order […" at bounding box center [756, 377] width 1512 height 666
click at [584, 67] on icon at bounding box center [582, 73] width 5 height 11
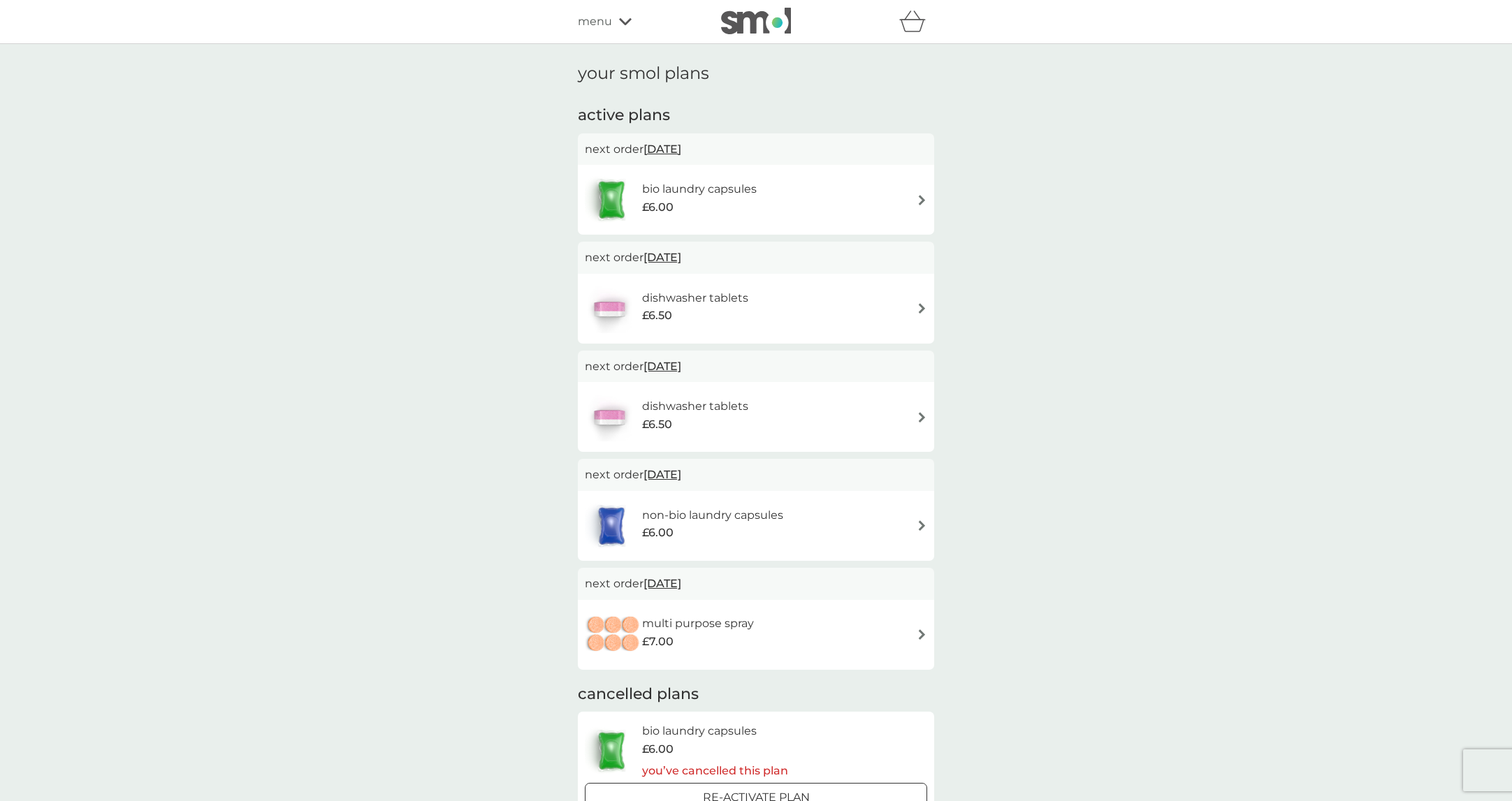
click at [711, 224] on div "bio laundry capsules £6.00" at bounding box center [678, 199] width 186 height 49
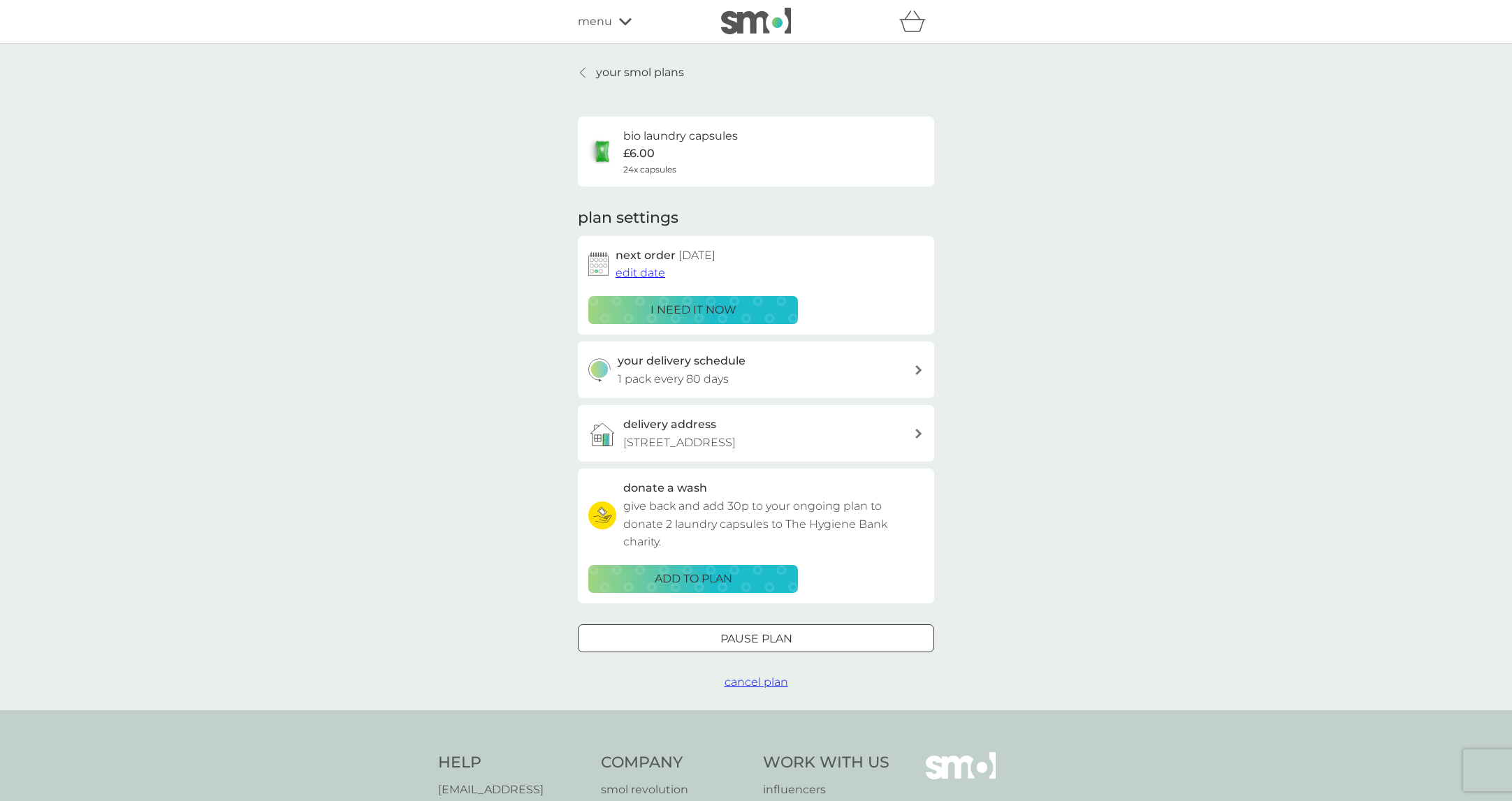
click at [678, 368] on h3 "your delivery schedule" at bounding box center [681, 360] width 128 height 18
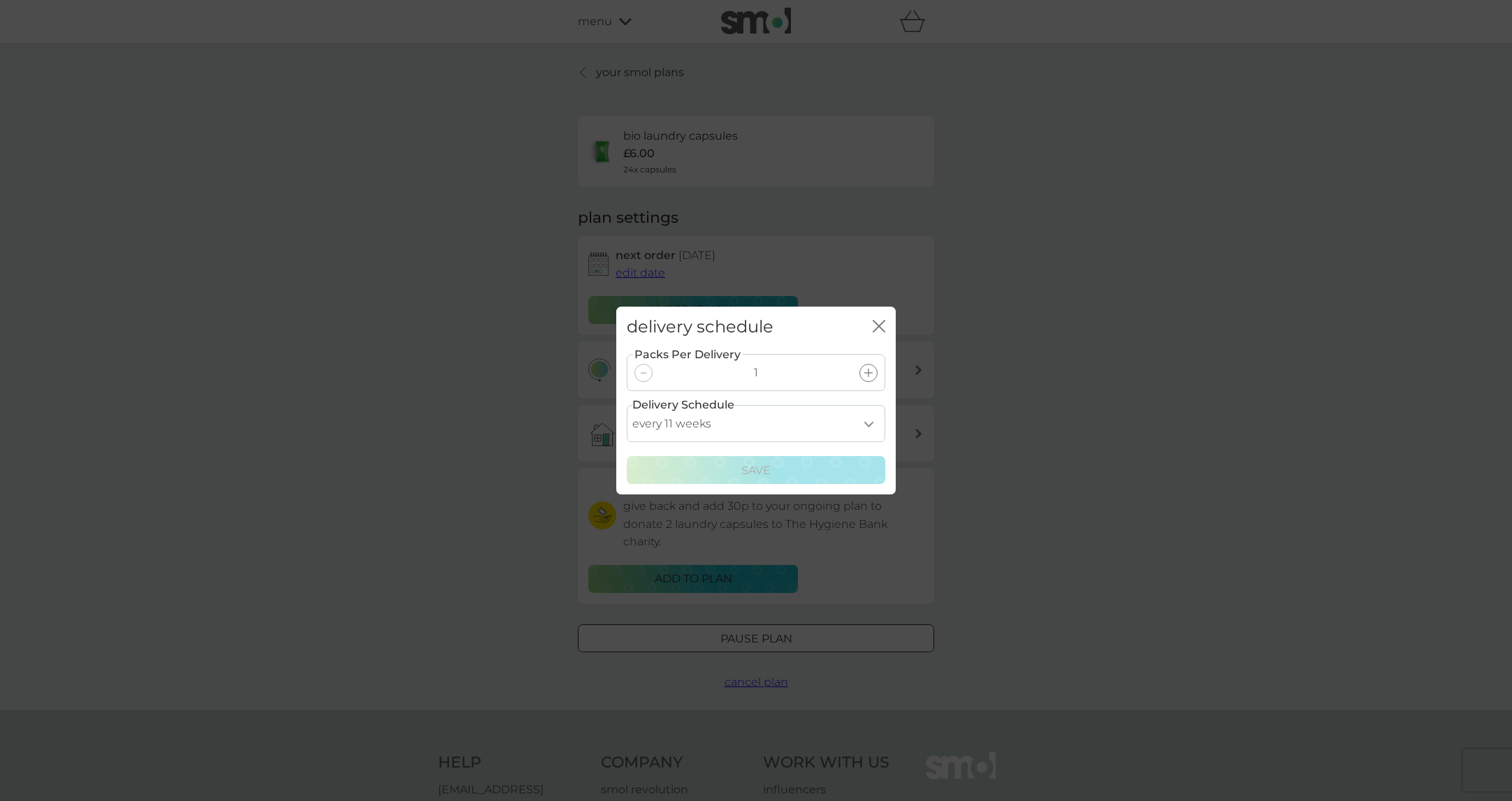
click at [677, 421] on select "every 1 week every 2 weeks every 3 weeks every 4 weeks every 5 weeks every 6 we…" at bounding box center [756, 424] width 259 height 37
select select "42"
click at [627, 405] on select "every 1 week every 2 weeks every 3 weeks every 4 weeks every 5 weeks every 6 we…" at bounding box center [756, 424] width 259 height 37
click at [705, 470] on div "Save" at bounding box center [756, 470] width 240 height 18
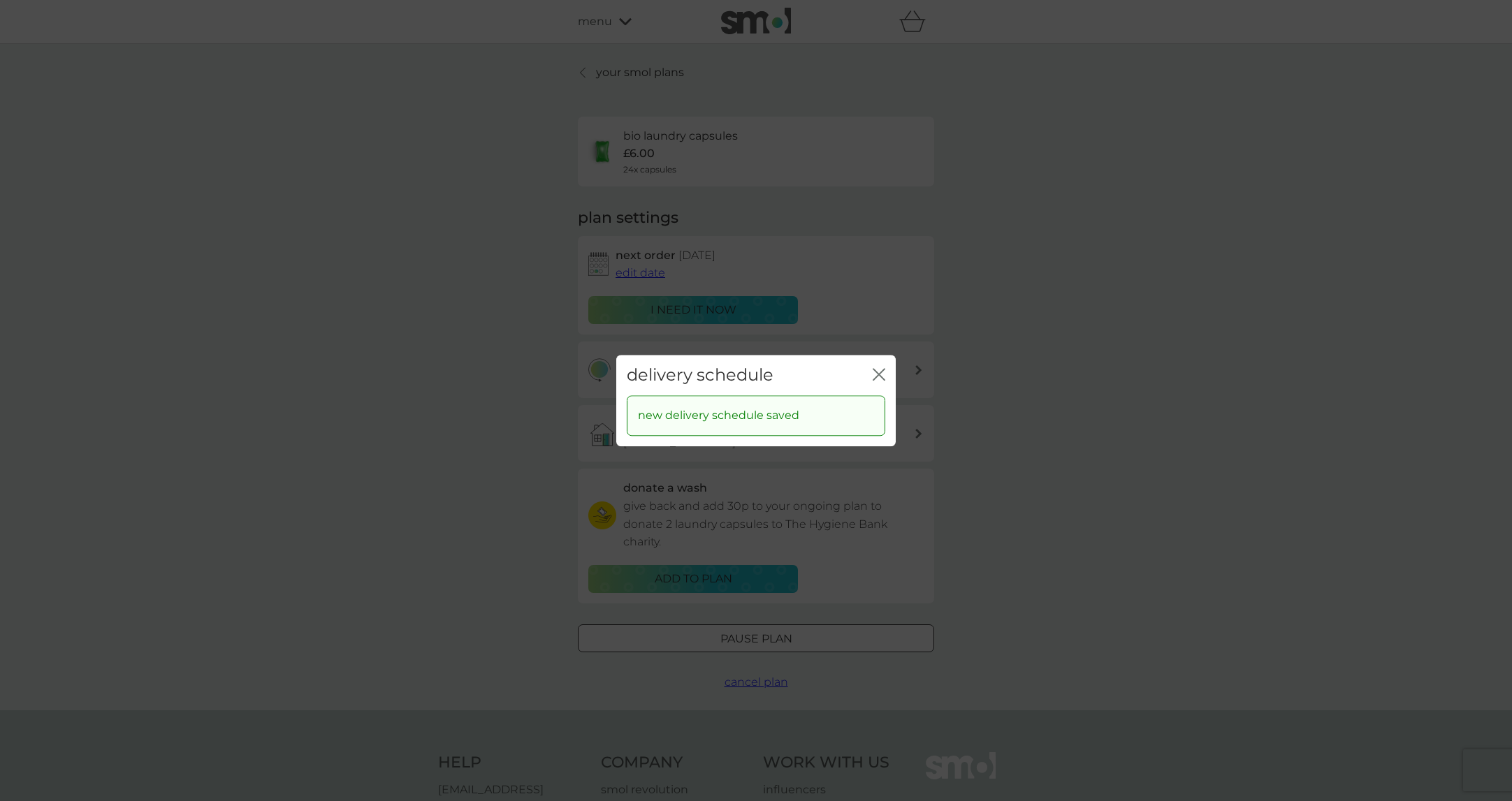
click at [876, 374] on icon "close" at bounding box center [879, 374] width 12 height 12
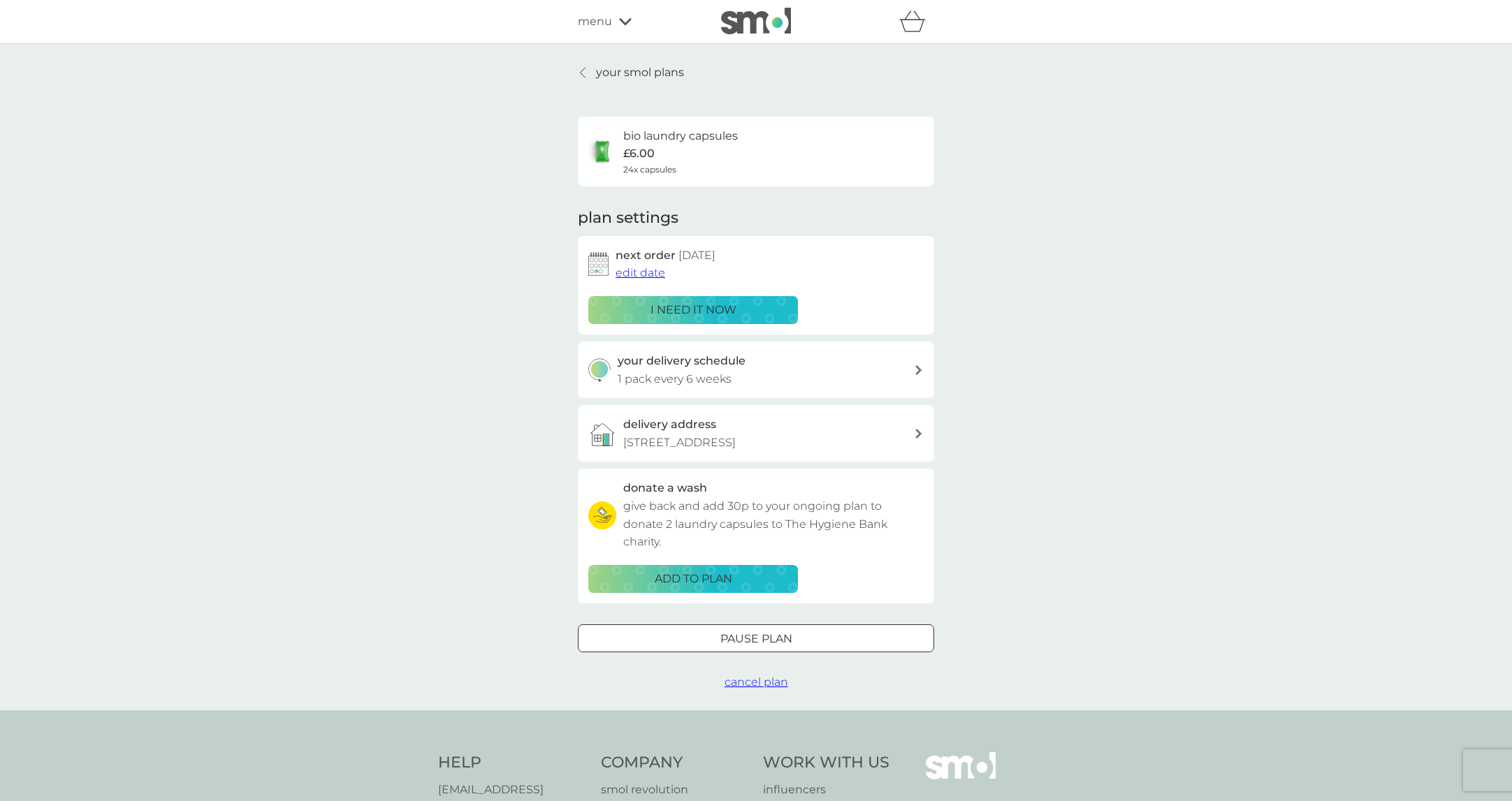
click at [584, 74] on icon at bounding box center [582, 73] width 5 height 11
